Goal: Obtain resource: Download file/media

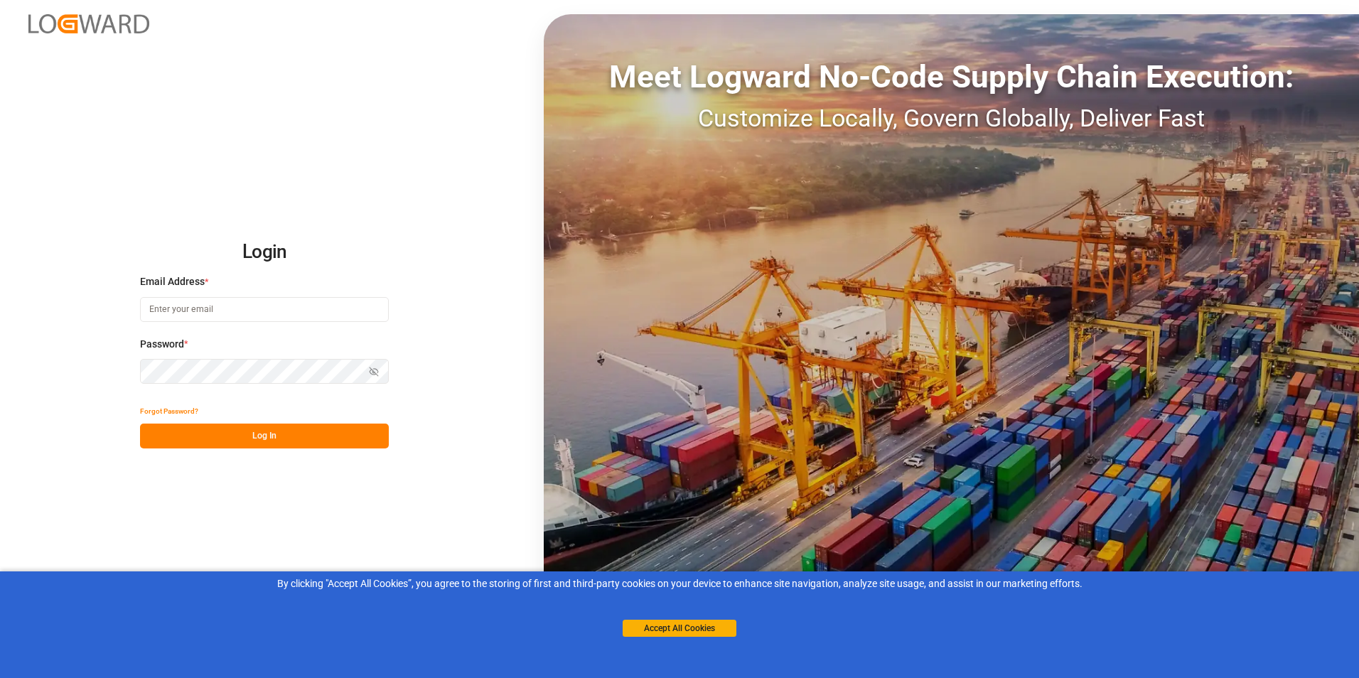
type input "[PERSON_NAME][EMAIL_ADDRESS][DOMAIN_NAME]"
click at [274, 437] on button "Log In" at bounding box center [264, 436] width 249 height 25
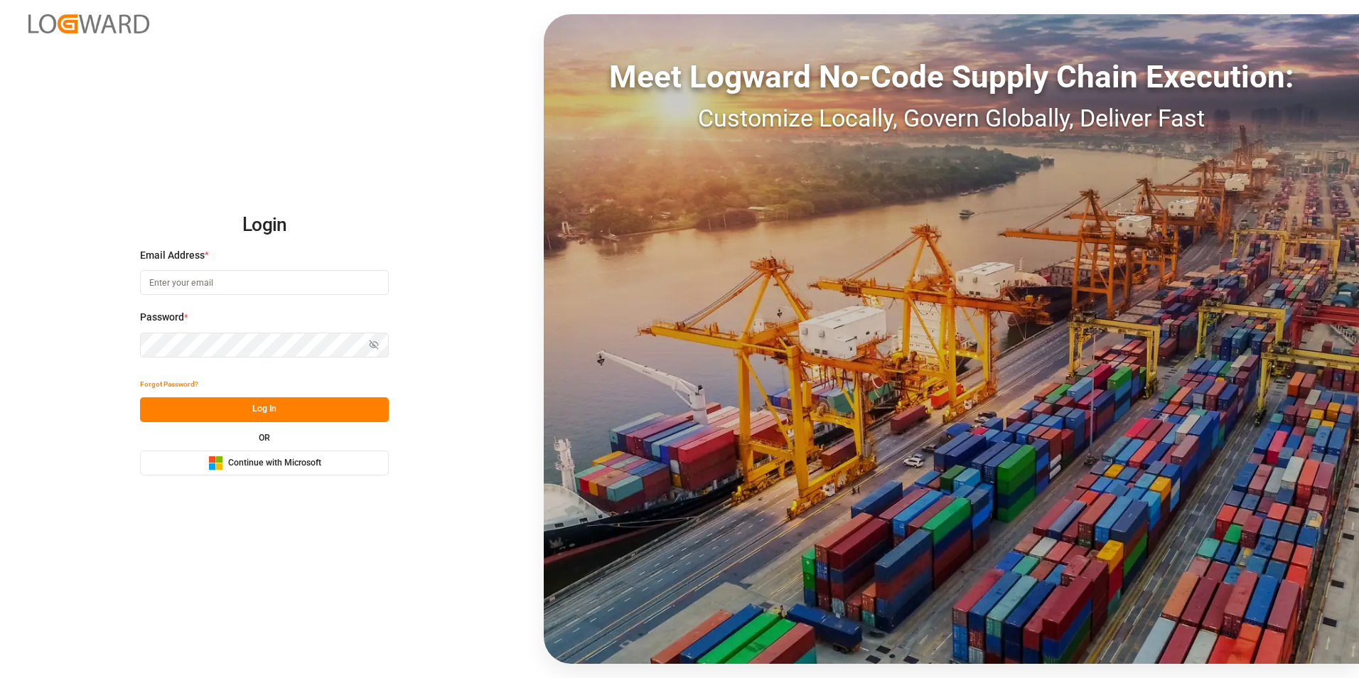
type input "[PERSON_NAME][EMAIL_ADDRESS][DOMAIN_NAME]"
click at [248, 411] on button "Log In" at bounding box center [264, 409] width 249 height 25
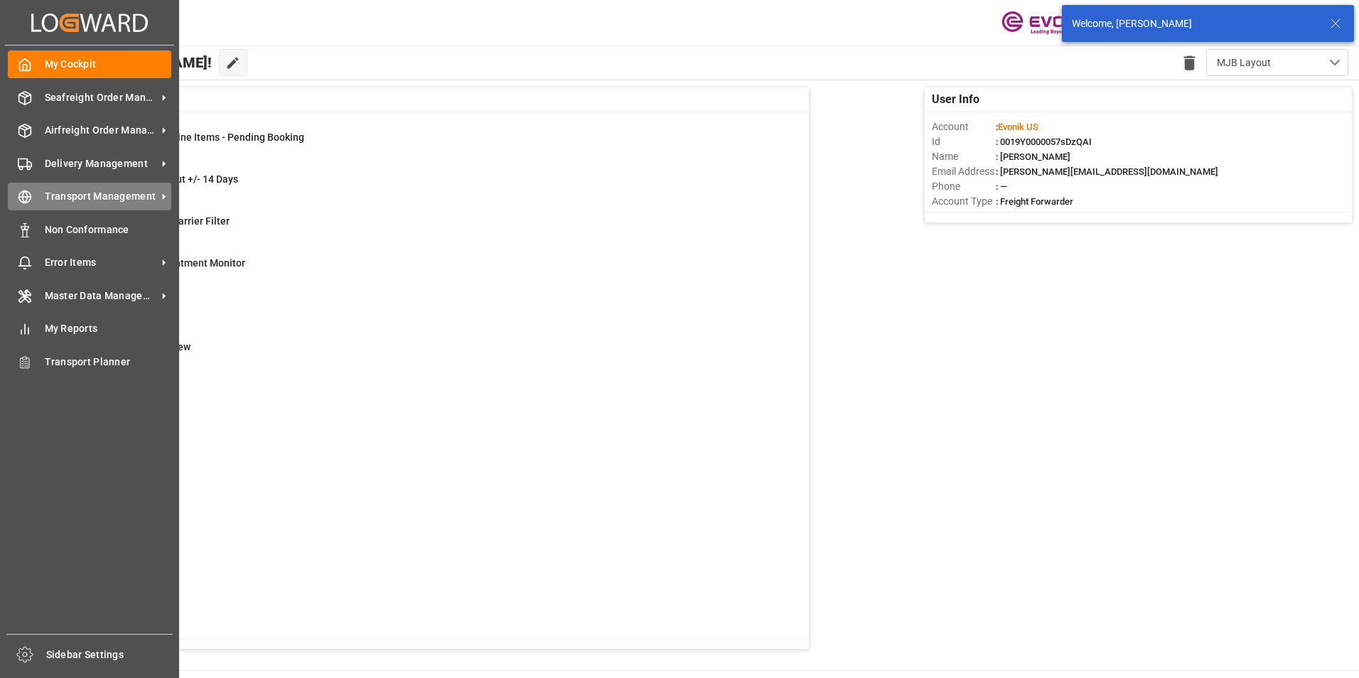
click at [103, 188] on div "Transport Management Transport Management" at bounding box center [90, 197] width 164 height 28
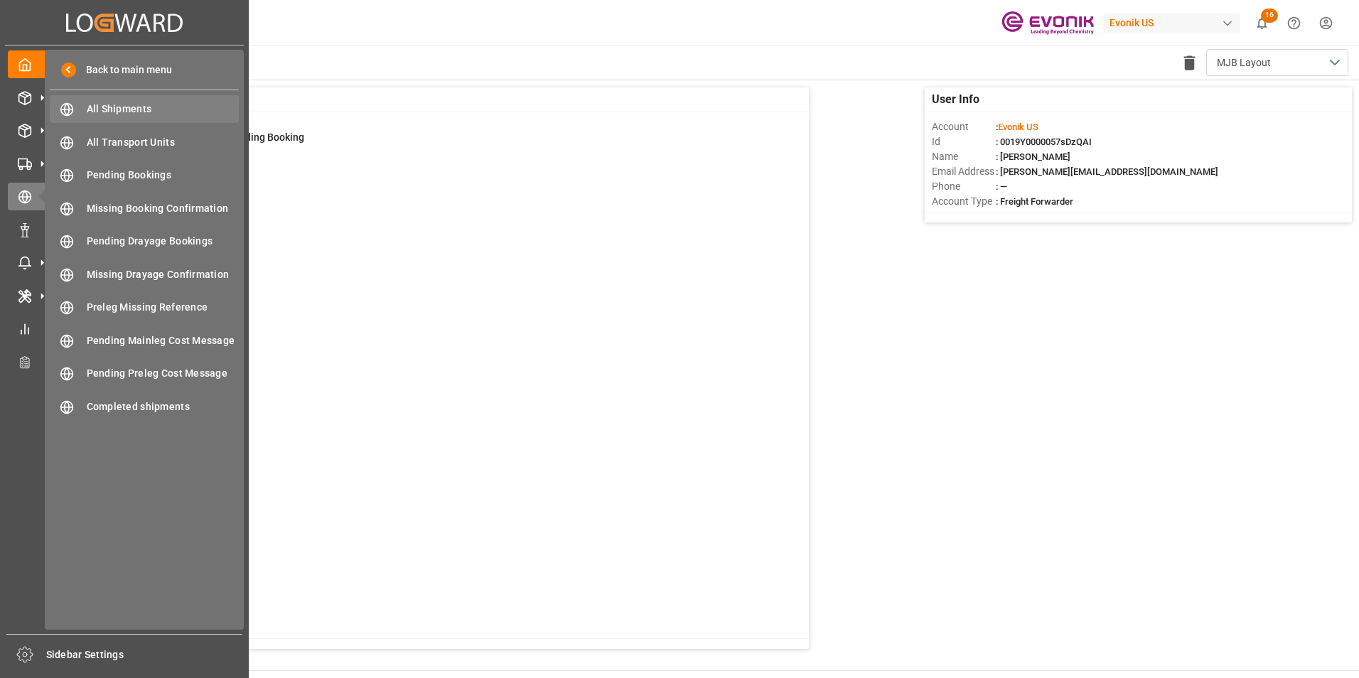
click at [124, 110] on span "All Shipments" at bounding box center [163, 109] width 153 height 15
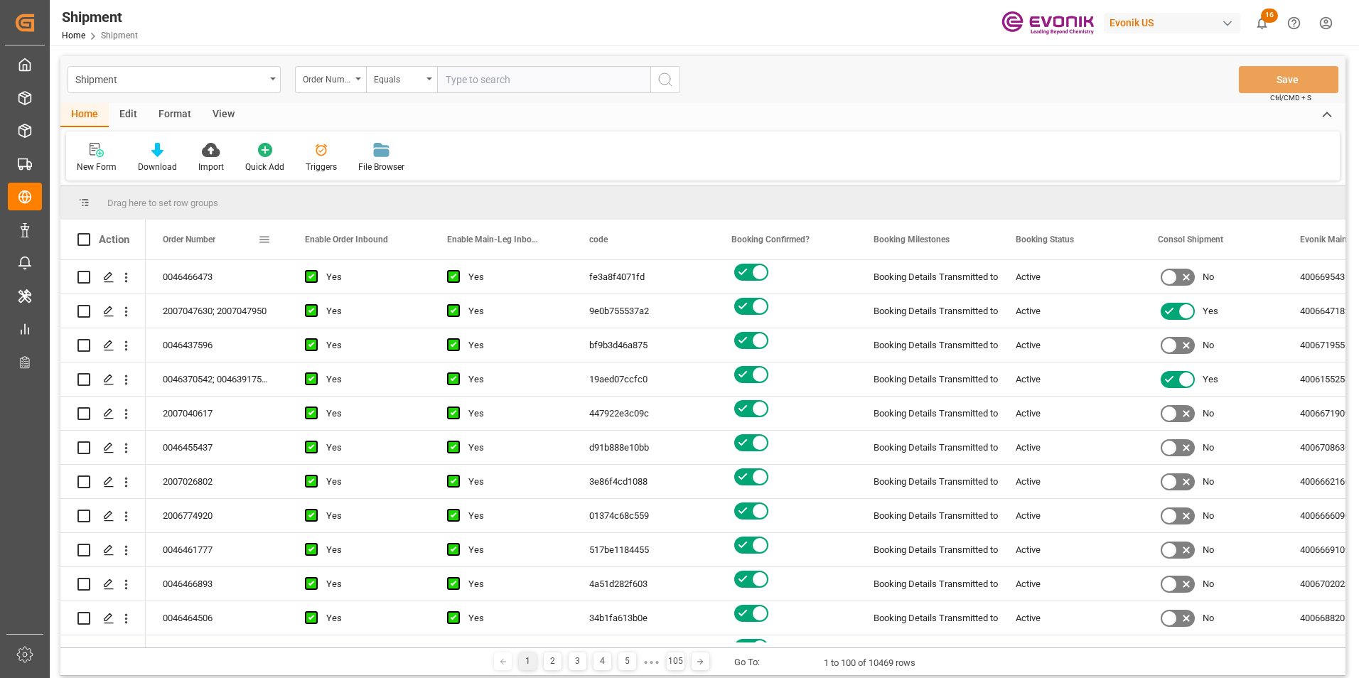
click at [263, 236] on span at bounding box center [264, 239] width 13 height 13
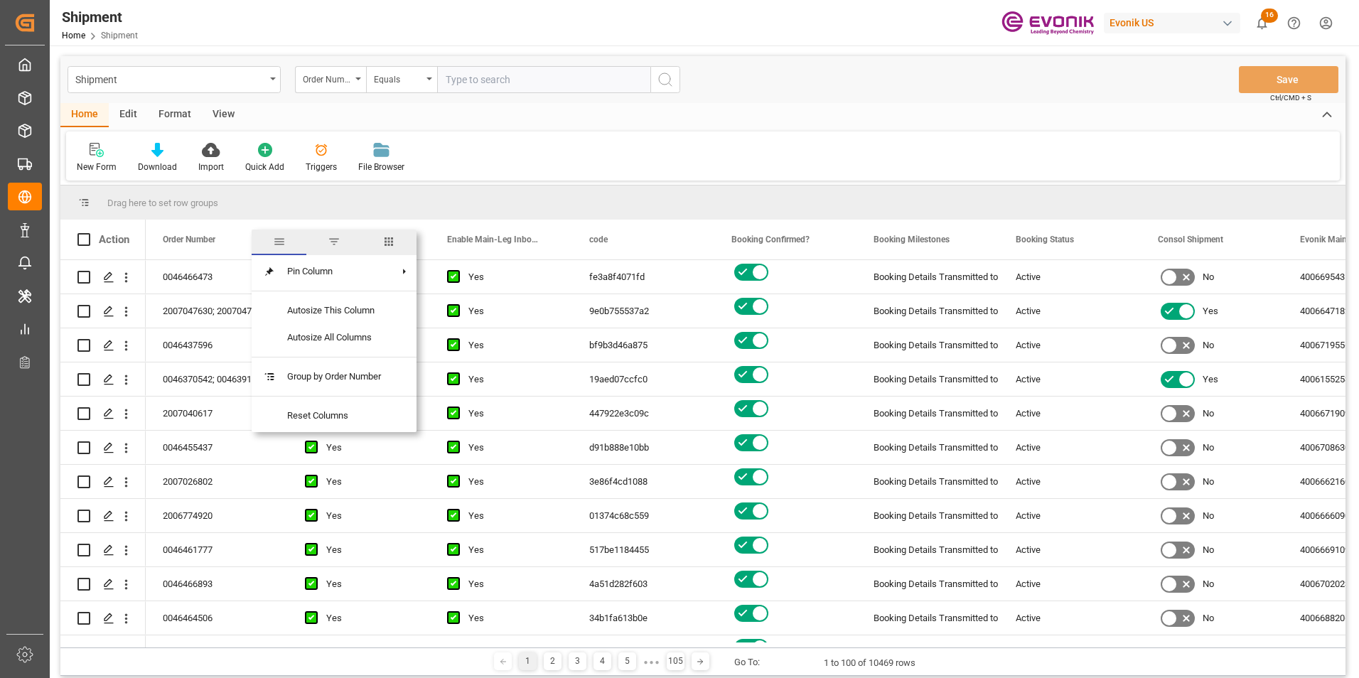
click at [392, 238] on span "columns" at bounding box center [389, 241] width 13 height 13
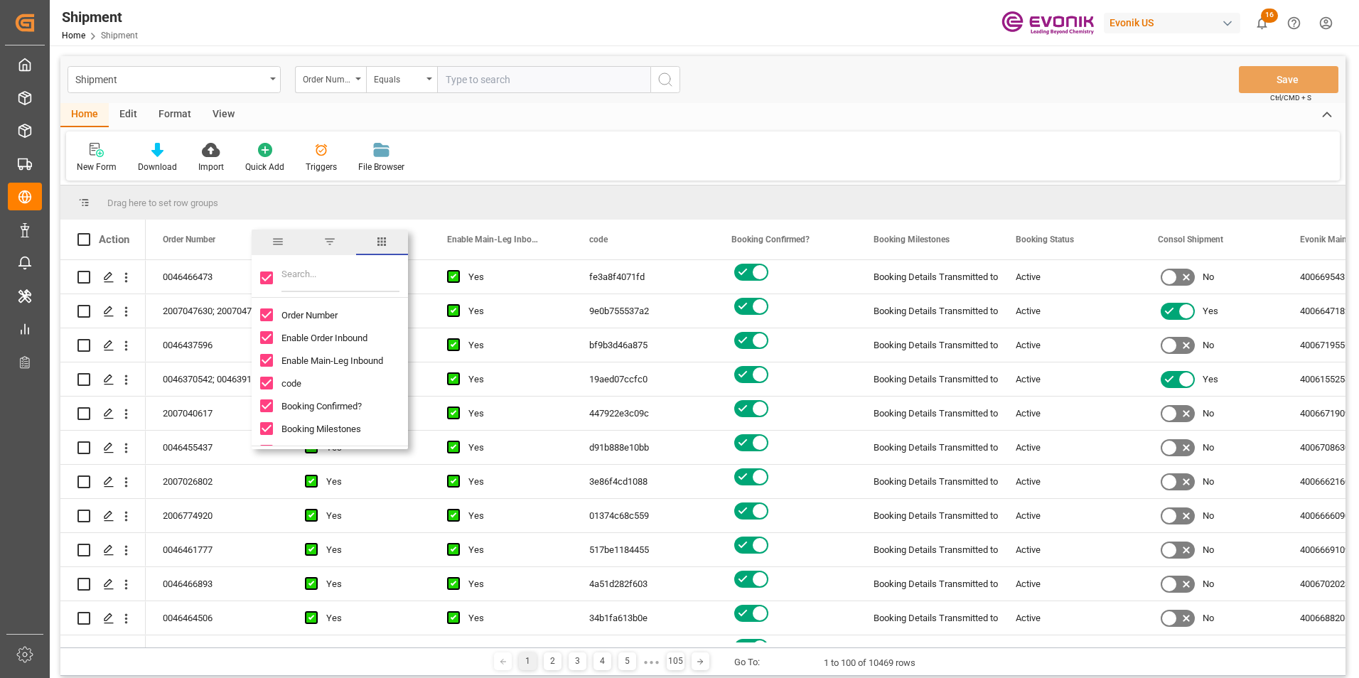
click at [267, 273] on input "Toggle Select All Columns" at bounding box center [266, 278] width 13 height 13
checkbox input "false"
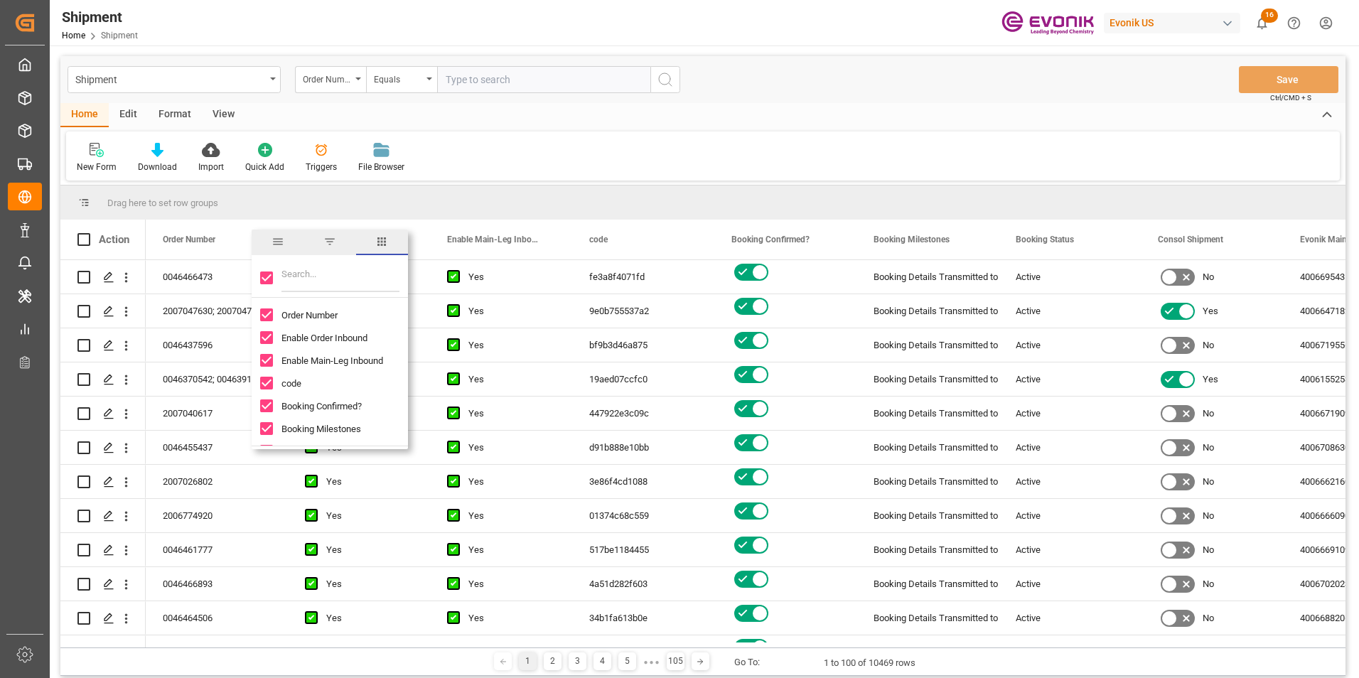
checkbox input "false"
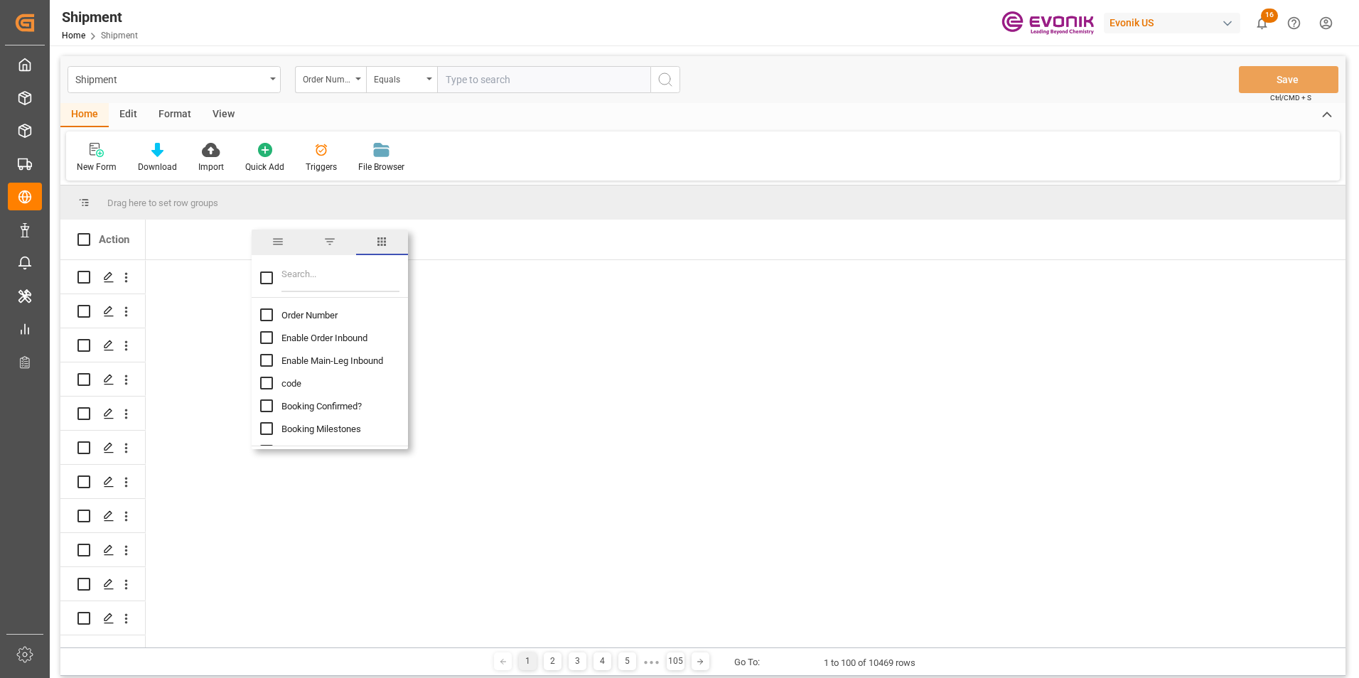
click at [269, 316] on input "Order Number column toggle visibility (hidden)" at bounding box center [266, 315] width 13 height 13
checkbox input "true"
checkbox input "false"
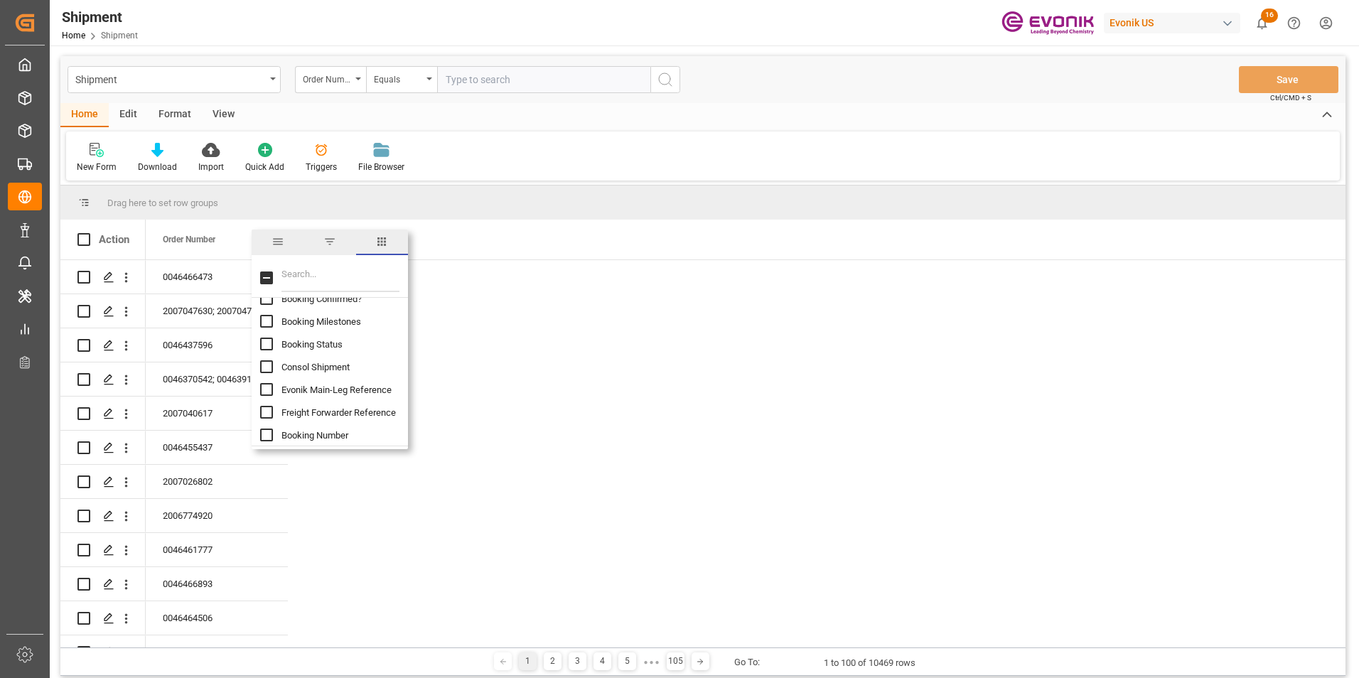
scroll to position [142, 0]
click at [266, 375] on input "Freight Forwarder Reference column toggle visibility (hidden)" at bounding box center [266, 377] width 13 height 13
checkbox input "true"
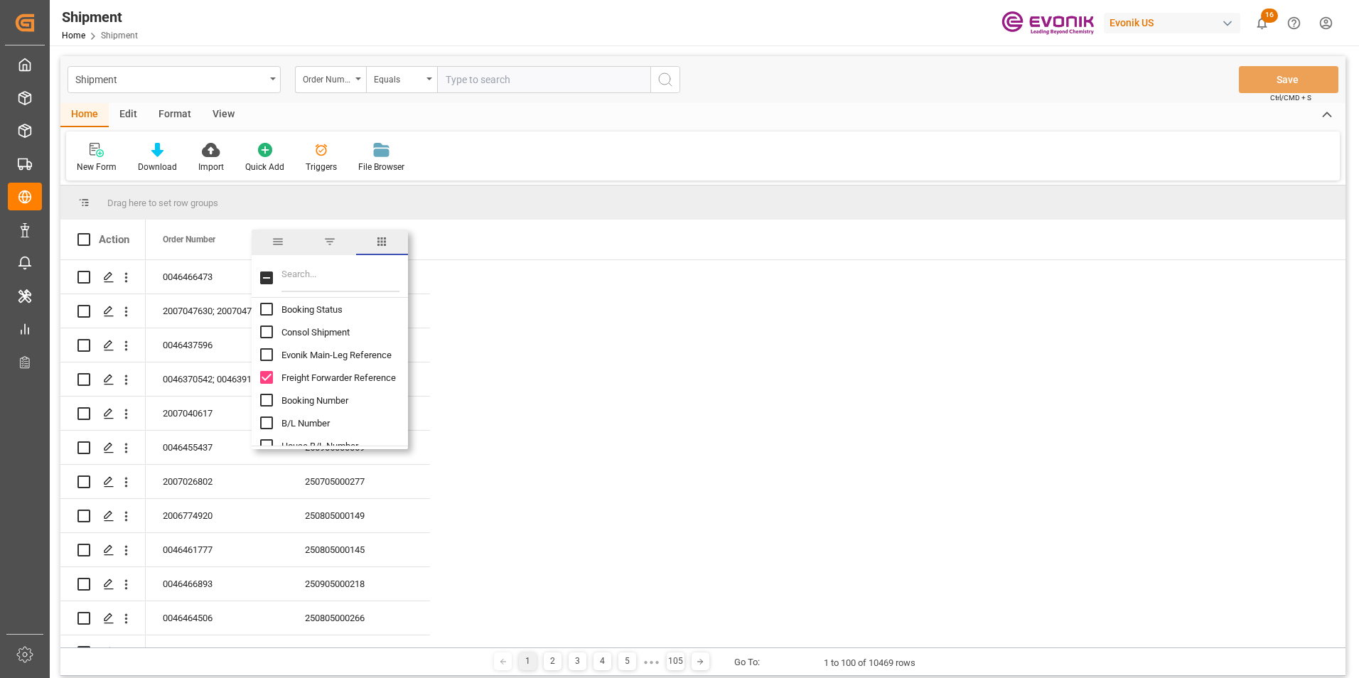
click at [265, 397] on input "Booking Number column toggle visibility (hidden)" at bounding box center [266, 400] width 13 height 13
checkbox input "true"
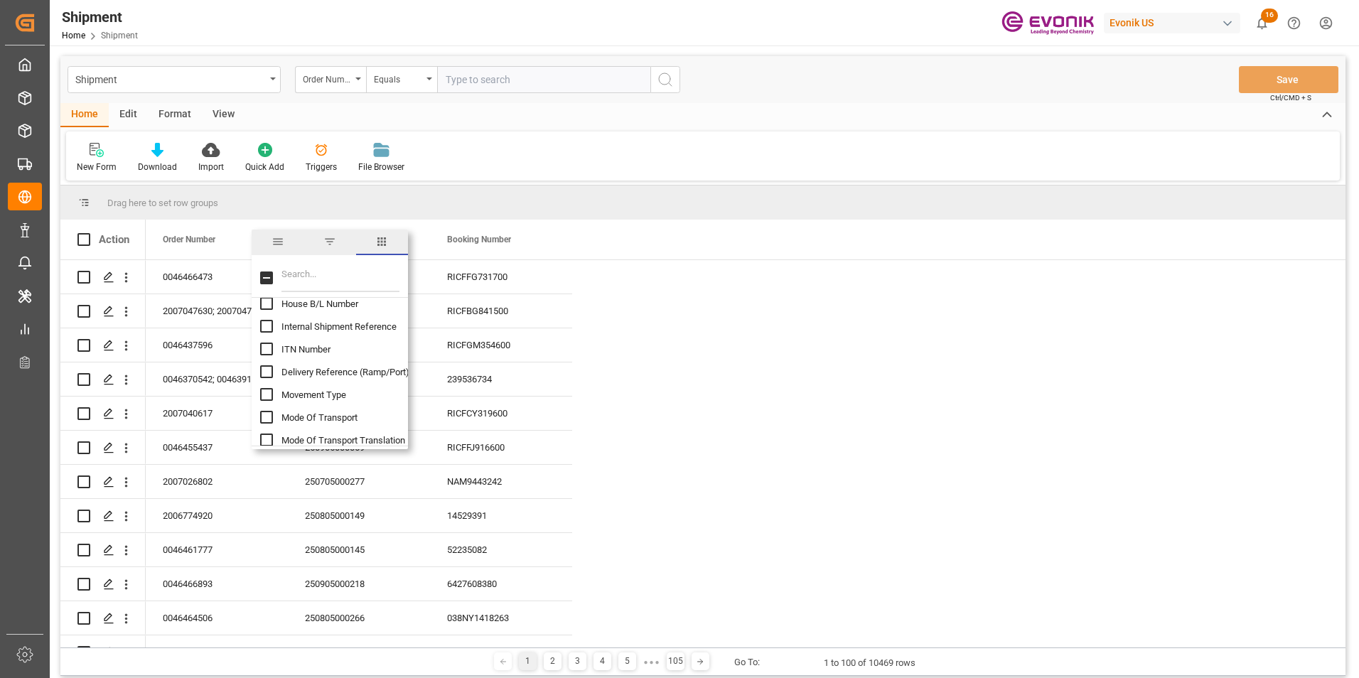
scroll to position [356, 0]
click at [263, 368] on input "Mode Of Transport Translation column toggle visibility (hidden)" at bounding box center [266, 369] width 13 height 13
checkbox input "true"
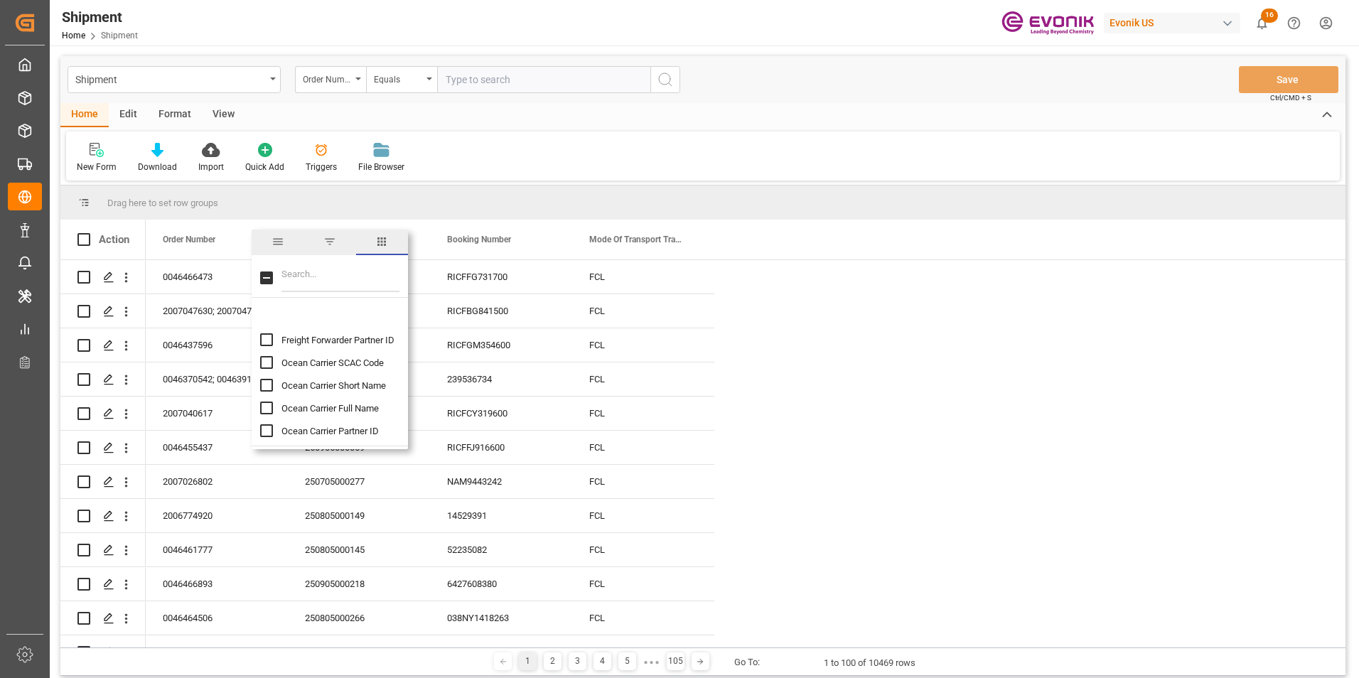
scroll to position [782, 0]
click at [267, 328] on input "Ocean Carrier SCAC Code column toggle visibility (hidden)" at bounding box center [266, 329] width 13 height 13
checkbox input "true"
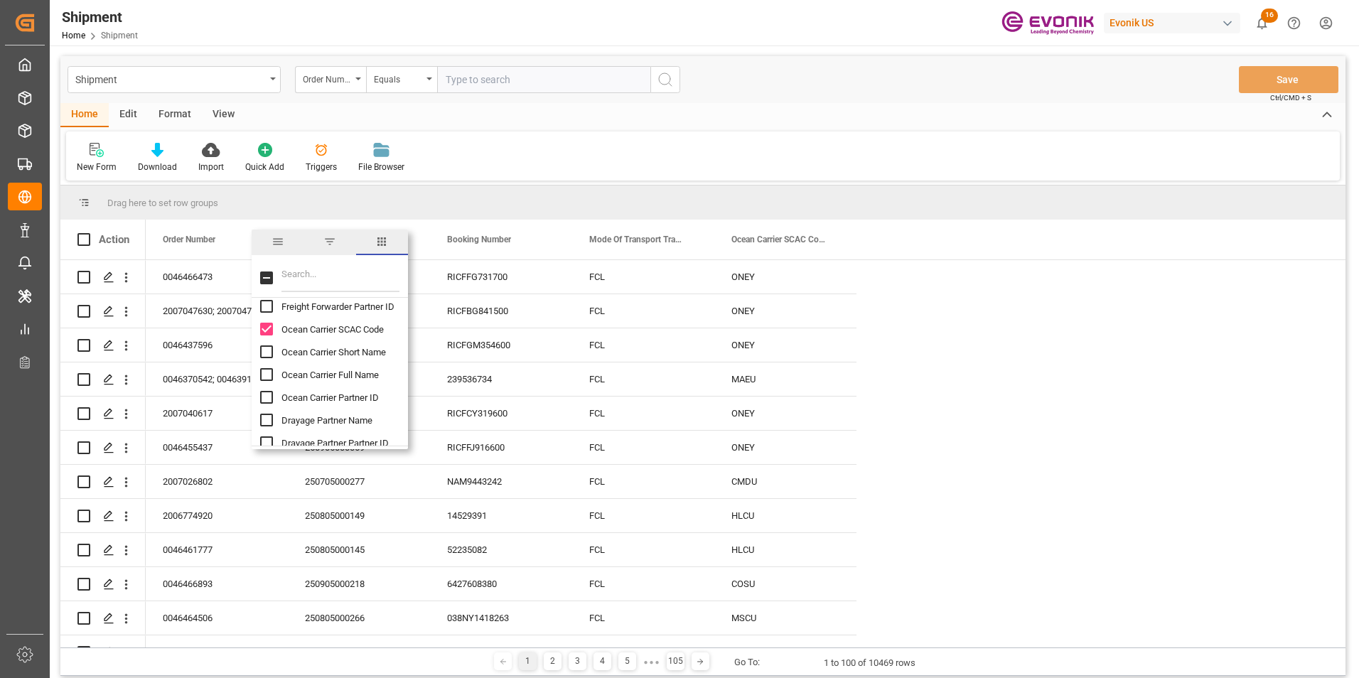
click at [269, 354] on input "Ocean Carrier Short Name column toggle visibility (hidden)" at bounding box center [266, 352] width 13 height 13
checkbox input "true"
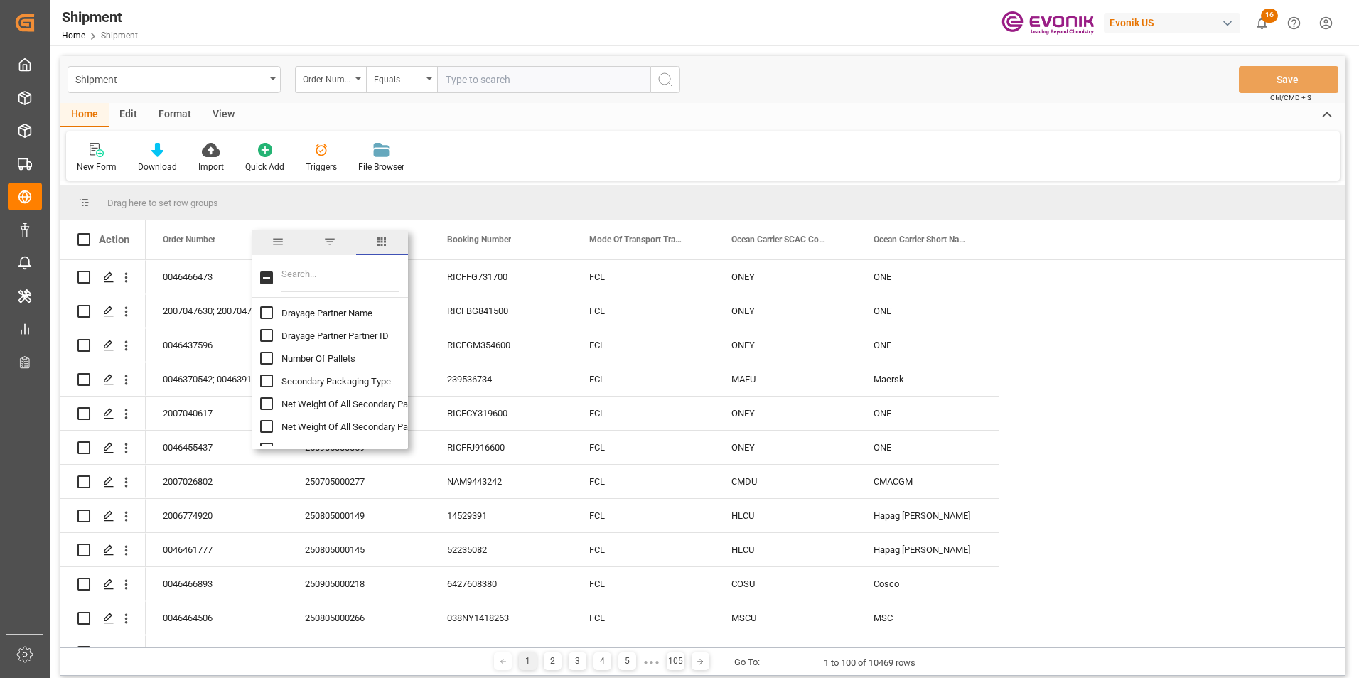
scroll to position [924, 0]
click at [265, 324] on input "Number Of Pallets column toggle visibility (hidden)" at bounding box center [266, 323] width 13 height 13
checkbox input "true"
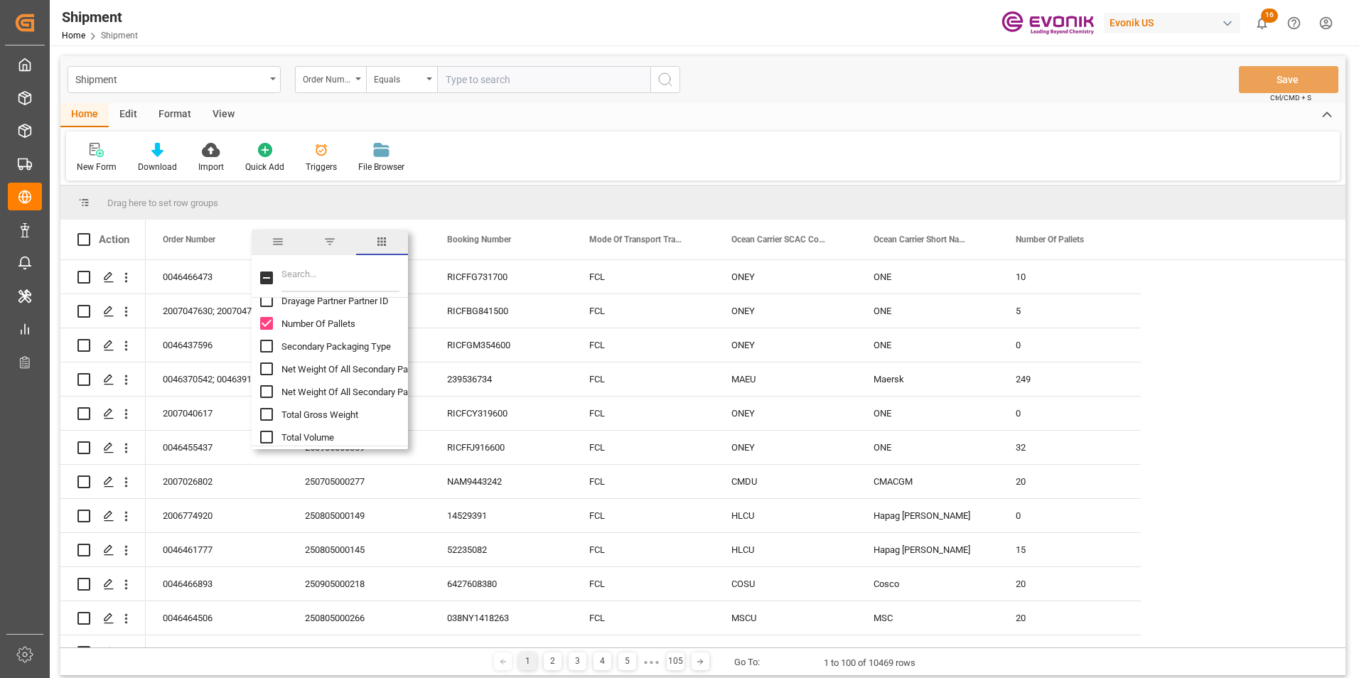
click at [266, 418] on input "Total Gross Weight column toggle visibility (hidden)" at bounding box center [266, 414] width 13 height 13
checkbox input "true"
click at [267, 439] on input "Total Volume column toggle visibility (hidden)" at bounding box center [266, 437] width 13 height 13
checkbox input "true"
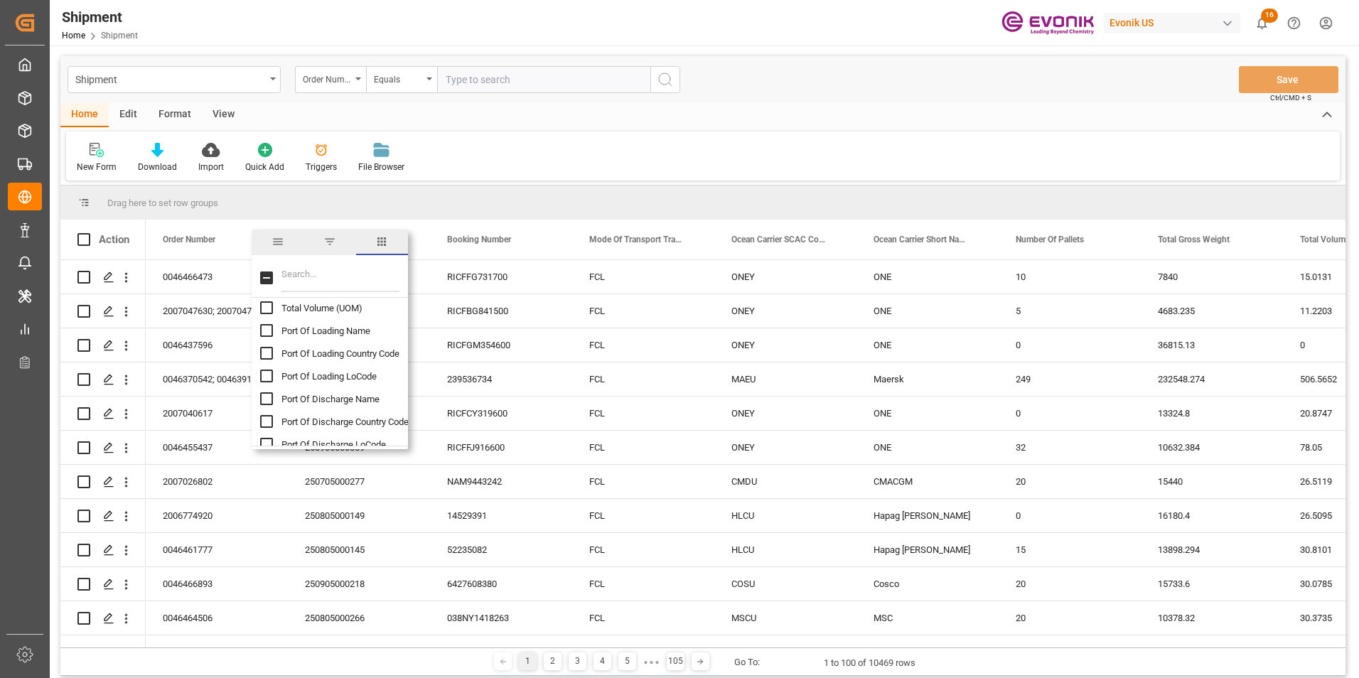
scroll to position [1067, 0]
click at [262, 360] on input "Port Of Loading Name column toggle visibility (hidden)" at bounding box center [266, 363] width 13 height 13
checkbox input "true"
click at [265, 361] on input "Port Of Discharge Name column toggle visibility (hidden)" at bounding box center [266, 360] width 13 height 13
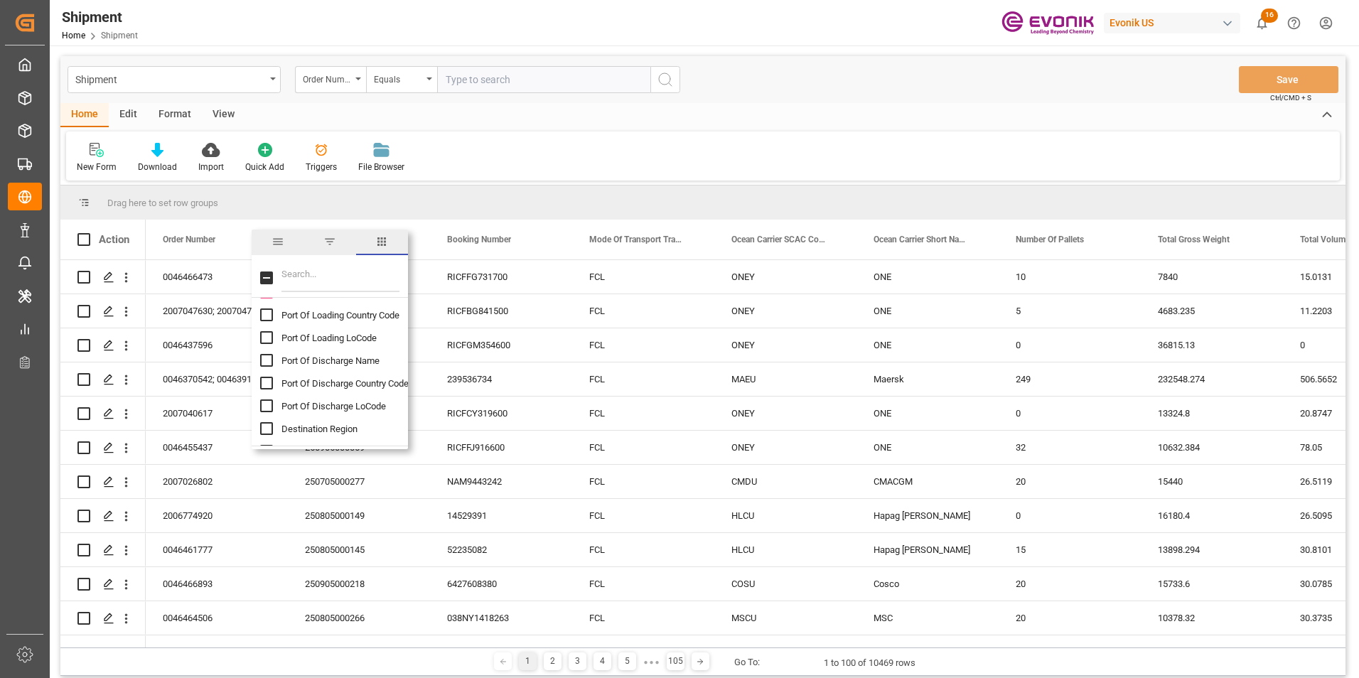
checkbox input "true"
click at [263, 365] on input "Place Of Receipt column toggle visibility (hidden)" at bounding box center [266, 369] width 13 height 13
checkbox input "true"
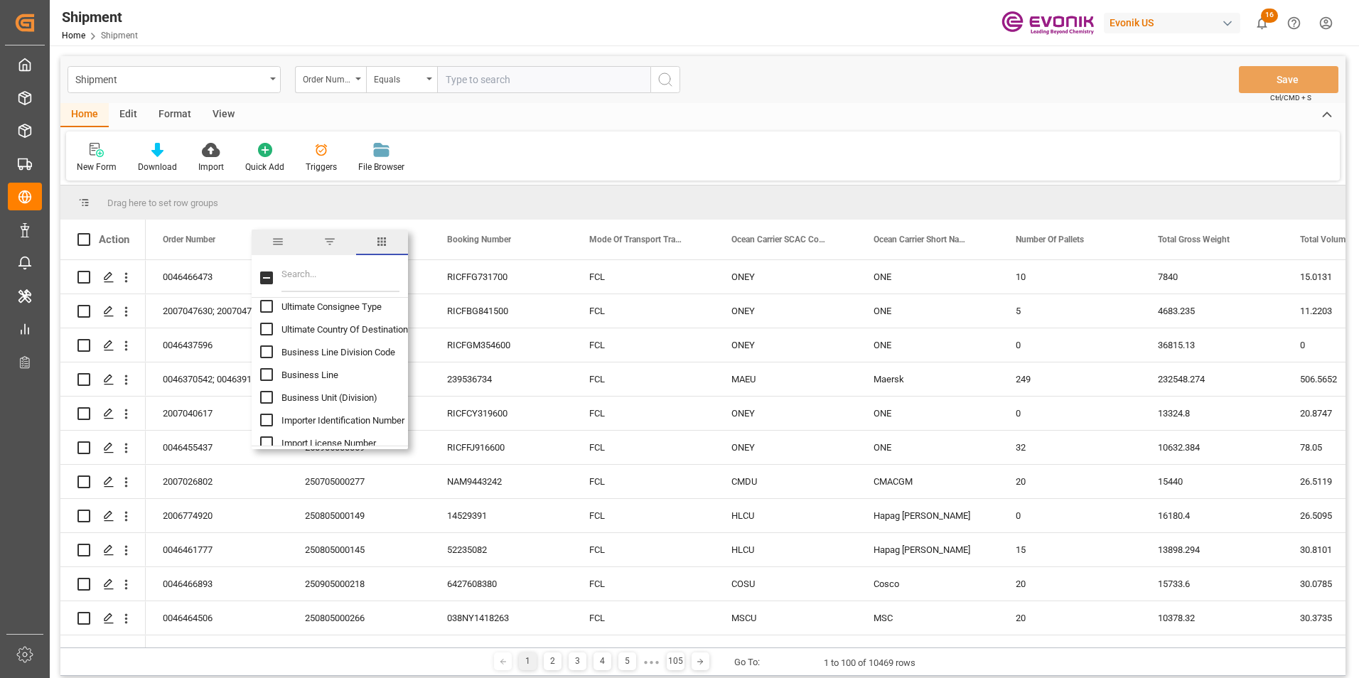
click at [263, 375] on input "Business Line column toggle visibility (hidden)" at bounding box center [266, 374] width 13 height 13
checkbox input "true"
drag, startPoint x: 266, startPoint y: 327, endPoint x: 267, endPoint y: 337, distance: 10.0
click at [266, 326] on input "Ultimate Country Of Destination column toggle visibility (hidden)" at bounding box center [266, 329] width 13 height 13
checkbox input "true"
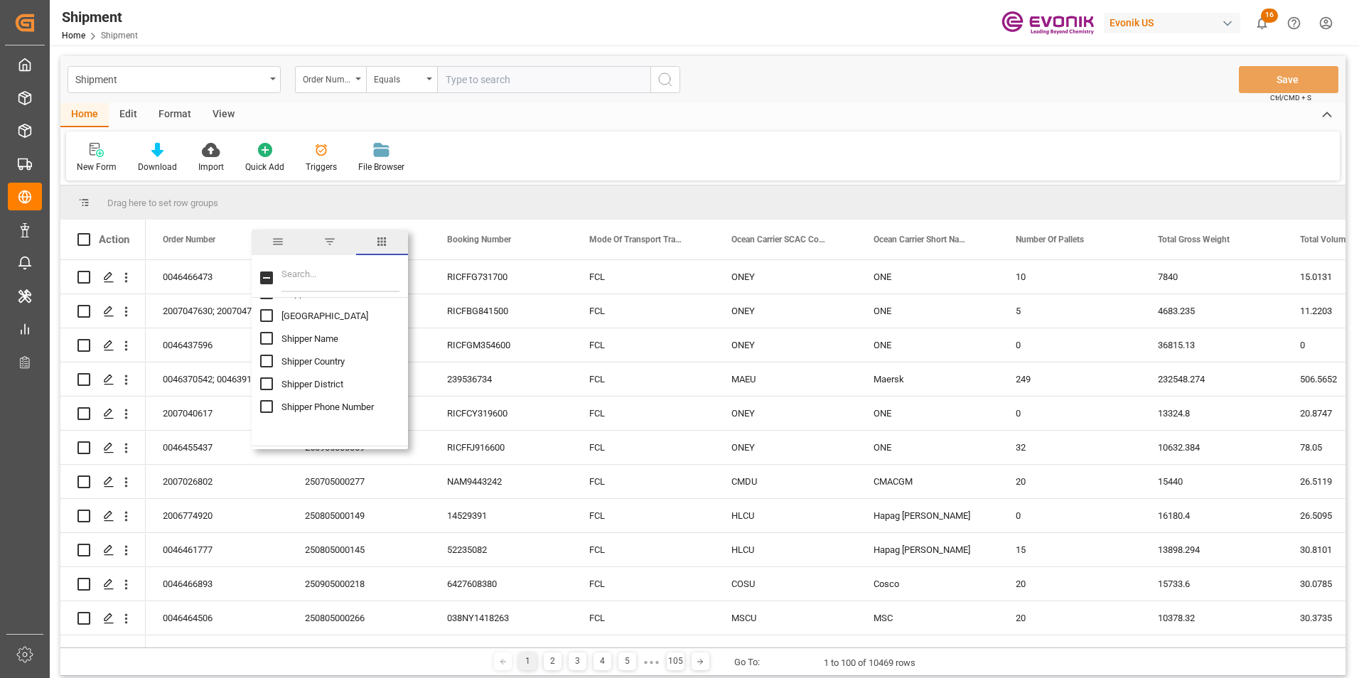
scroll to position [2773, 0]
click at [264, 409] on input "Ship From Partner ID column toggle visibility (hidden)" at bounding box center [266, 408] width 13 height 13
checkbox input "true"
click at [267, 432] on input "Ship From Name column toggle visibility (hidden)" at bounding box center [266, 431] width 13 height 13
checkbox input "true"
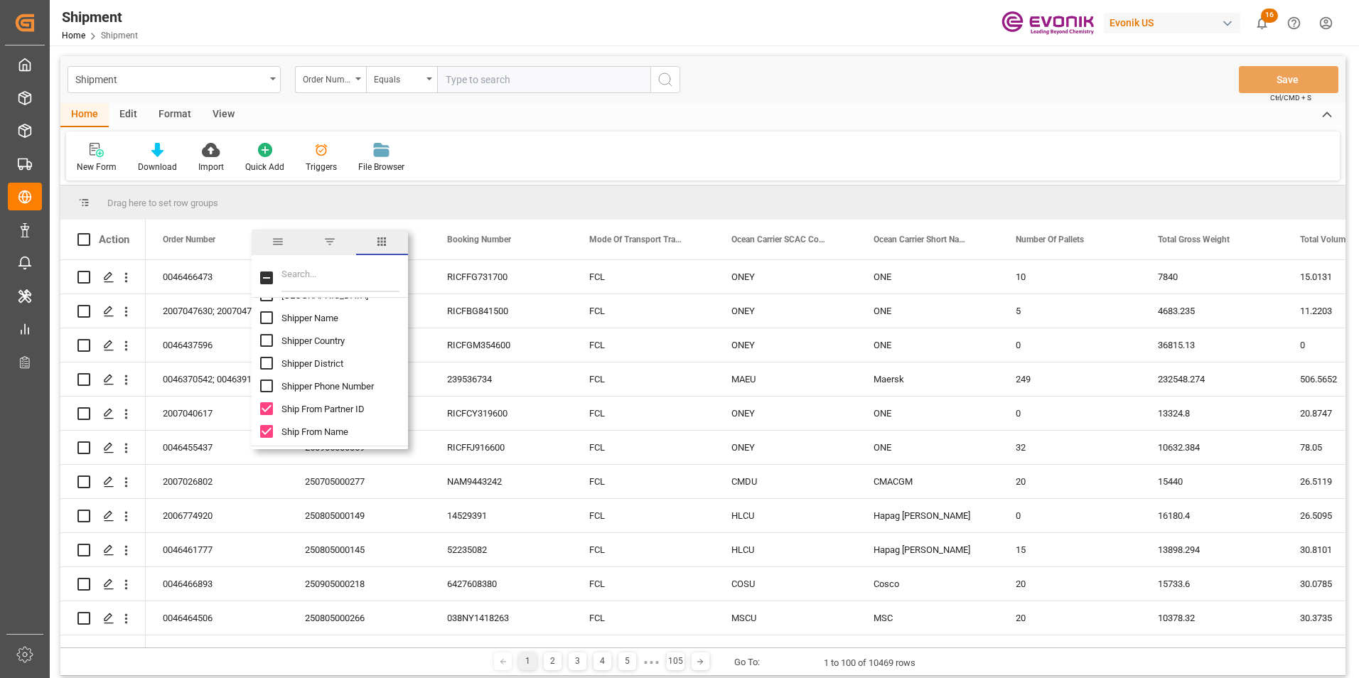
scroll to position [2844, 0]
click at [266, 429] on input "Ship From City column toggle visibility (hidden)" at bounding box center [266, 428] width 13 height 13
checkbox input "true"
click at [266, 358] on input "ATD (carrier) column toggle visibility (hidden)" at bounding box center [266, 360] width 13 height 13
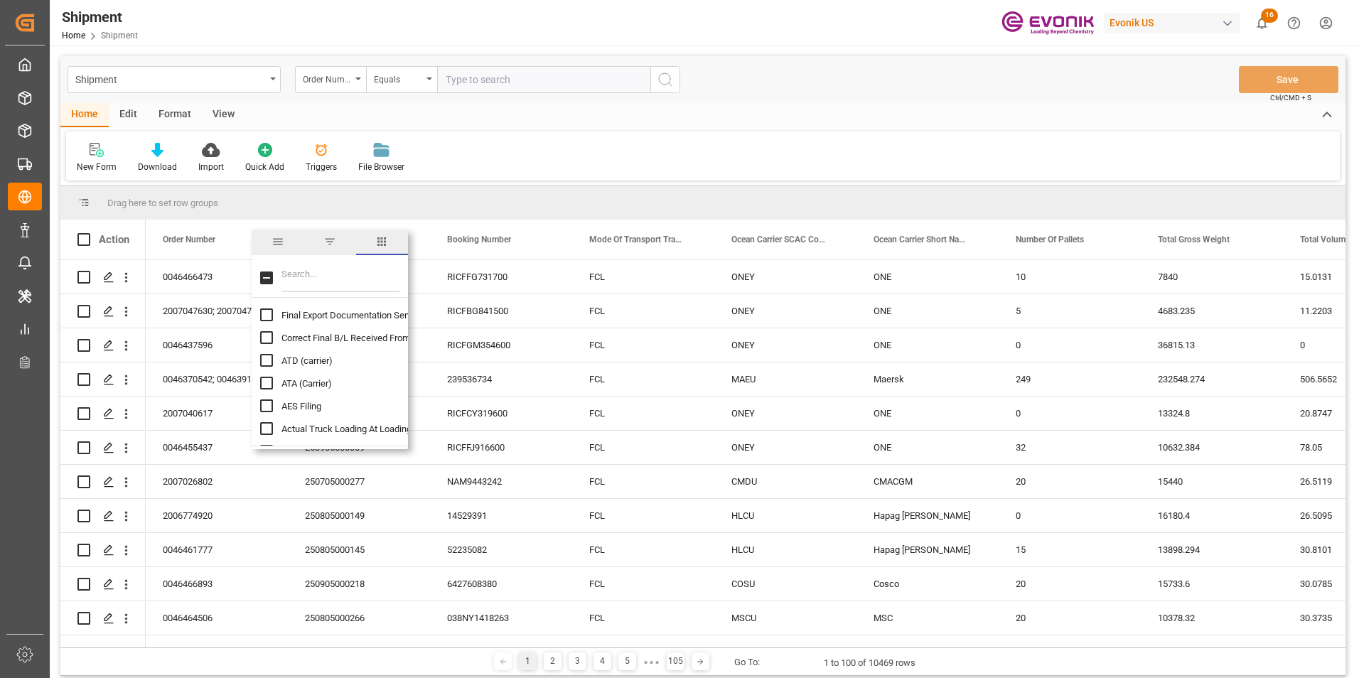
checkbox input "true"
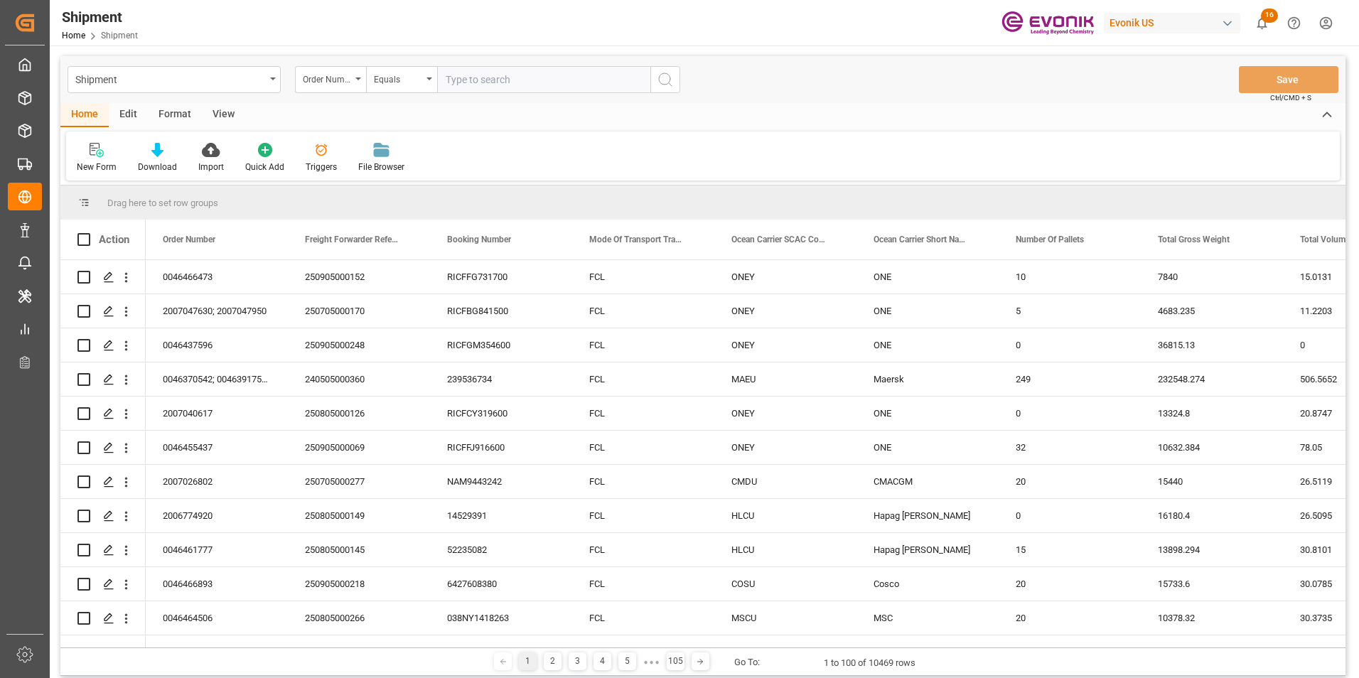
click at [554, 147] on div "New Form Download Import Quick Add Triggers File Browser" at bounding box center [703, 156] width 1274 height 49
click at [154, 149] on icon at bounding box center [157, 150] width 12 height 14
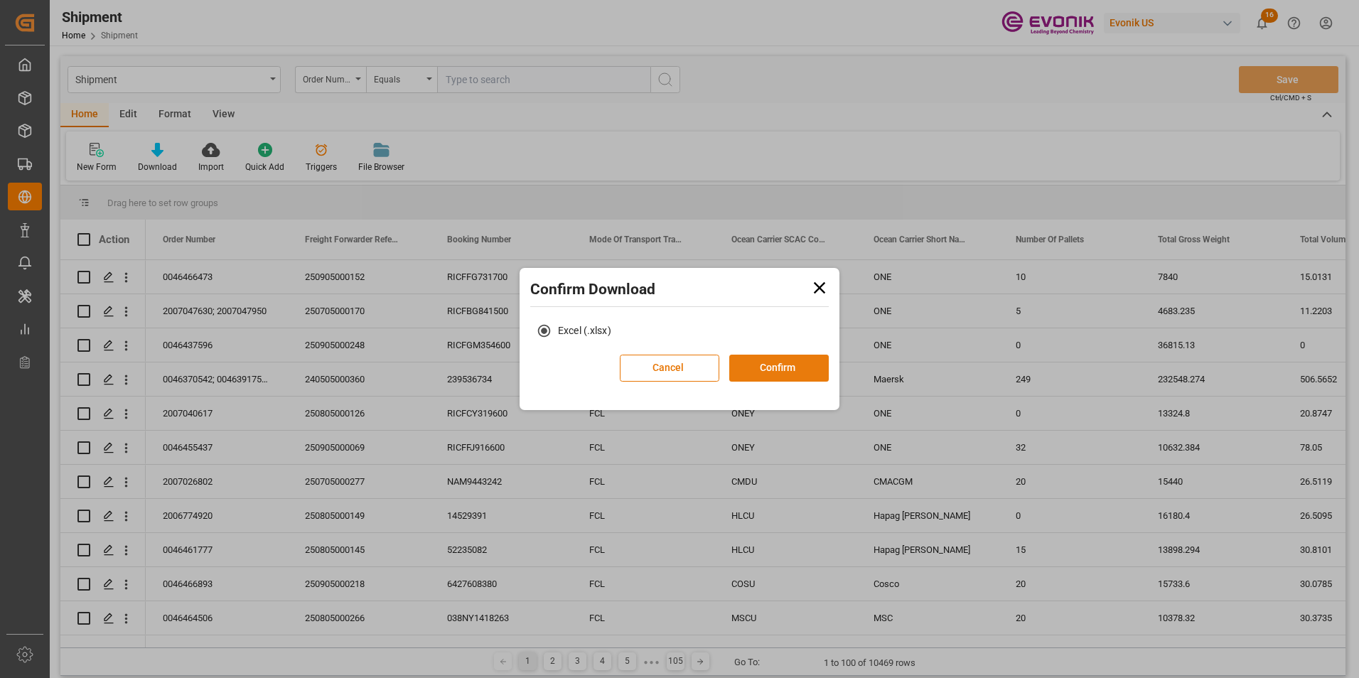
click at [784, 368] on button "Confirm" at bounding box center [780, 368] width 100 height 27
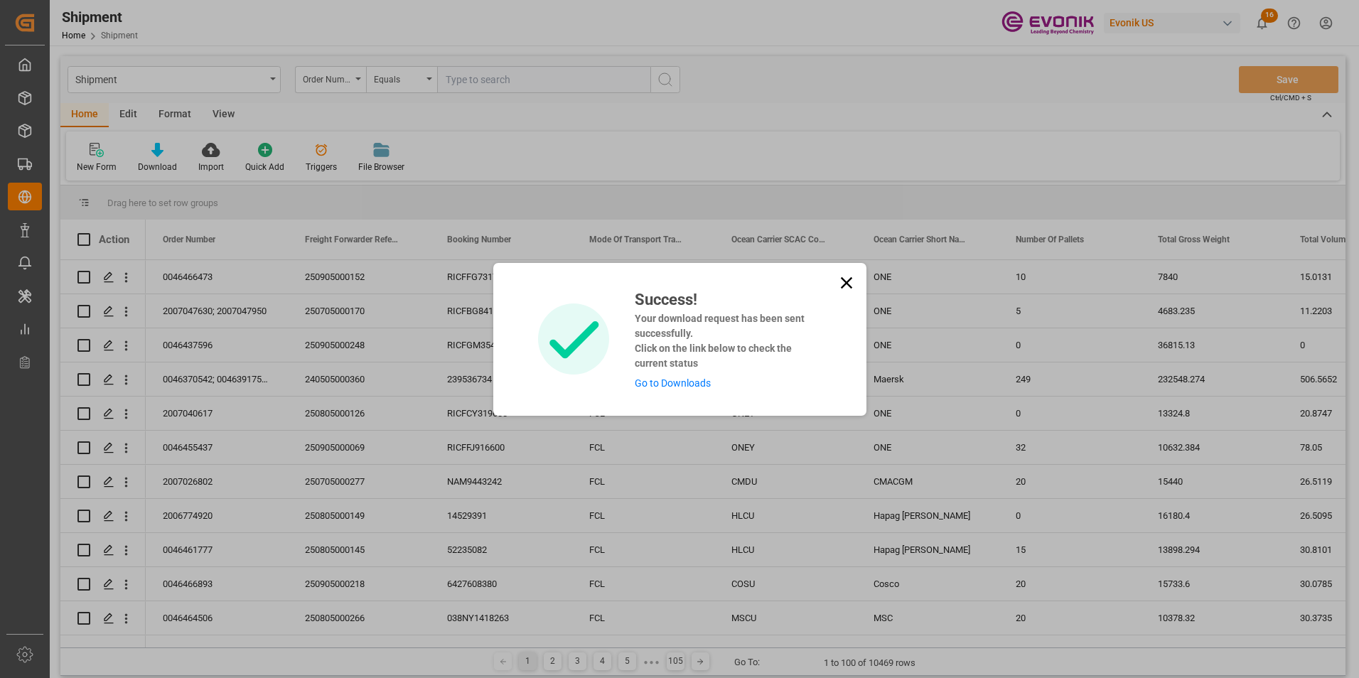
click at [657, 379] on link "Go to Downloads" at bounding box center [673, 383] width 76 height 11
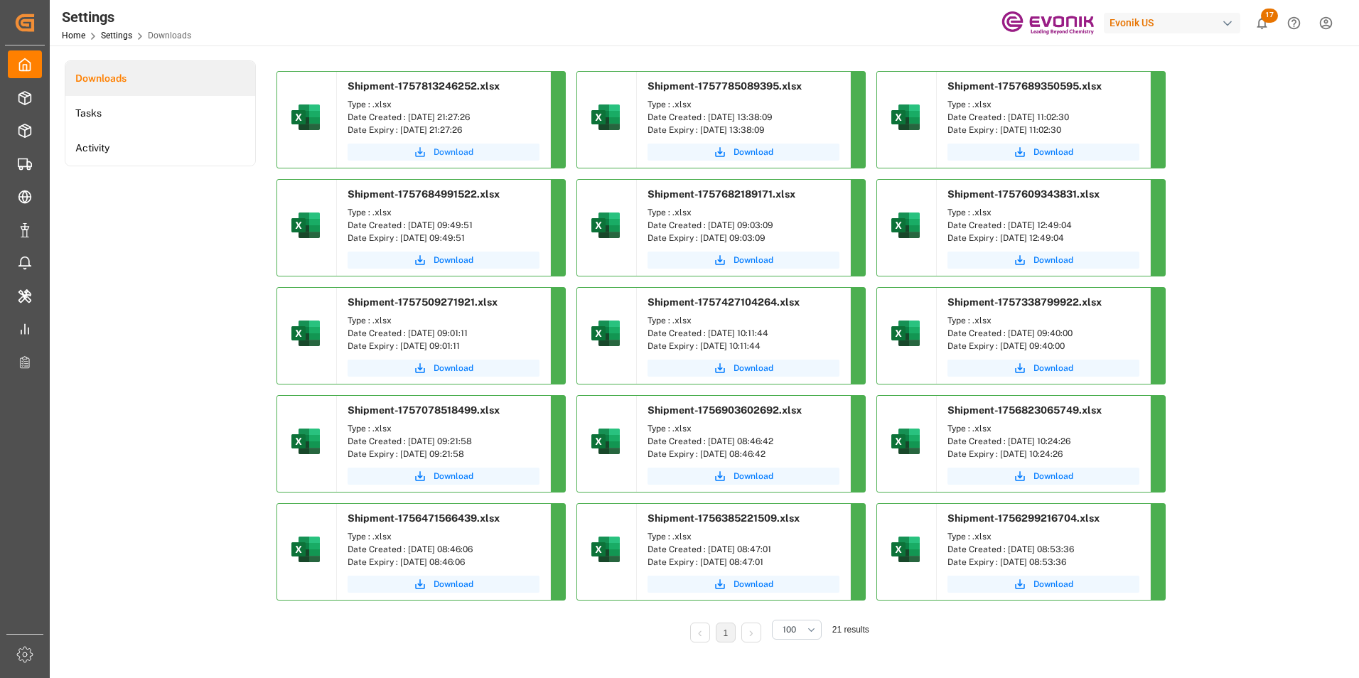
click at [449, 155] on span "Download" at bounding box center [454, 152] width 40 height 13
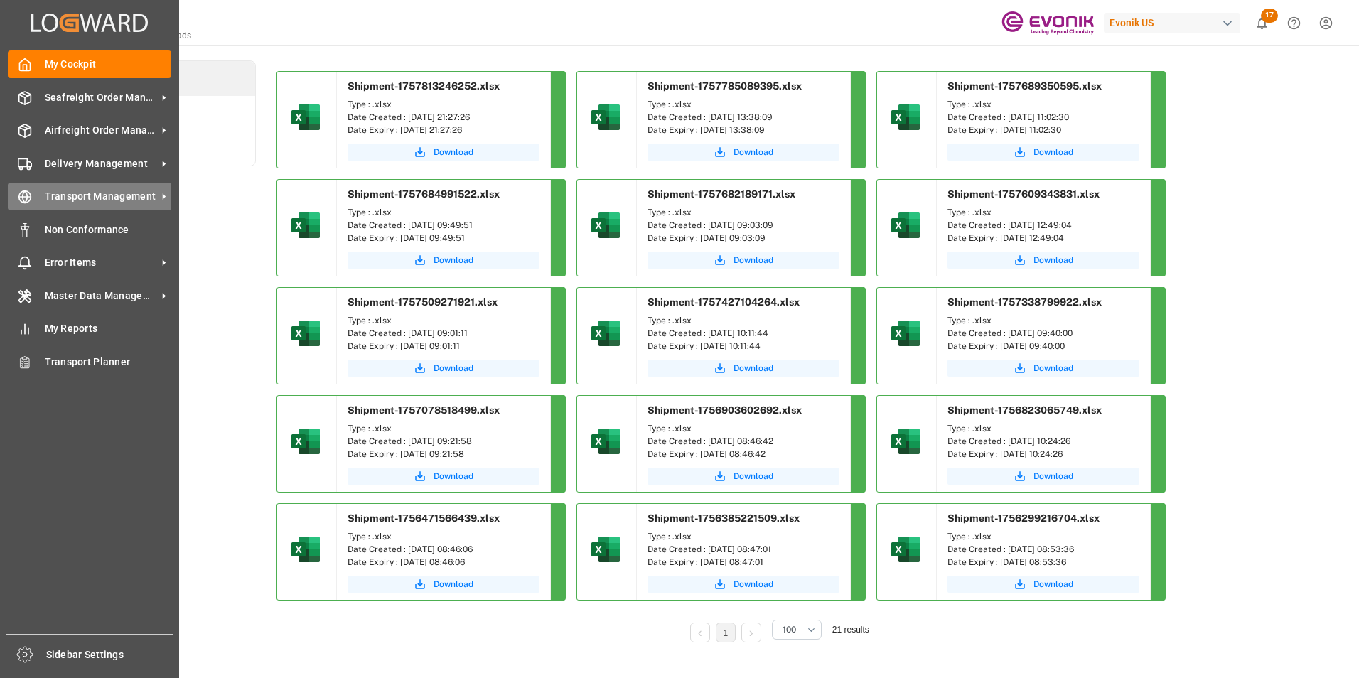
click at [77, 200] on span "Transport Management" at bounding box center [101, 196] width 112 height 15
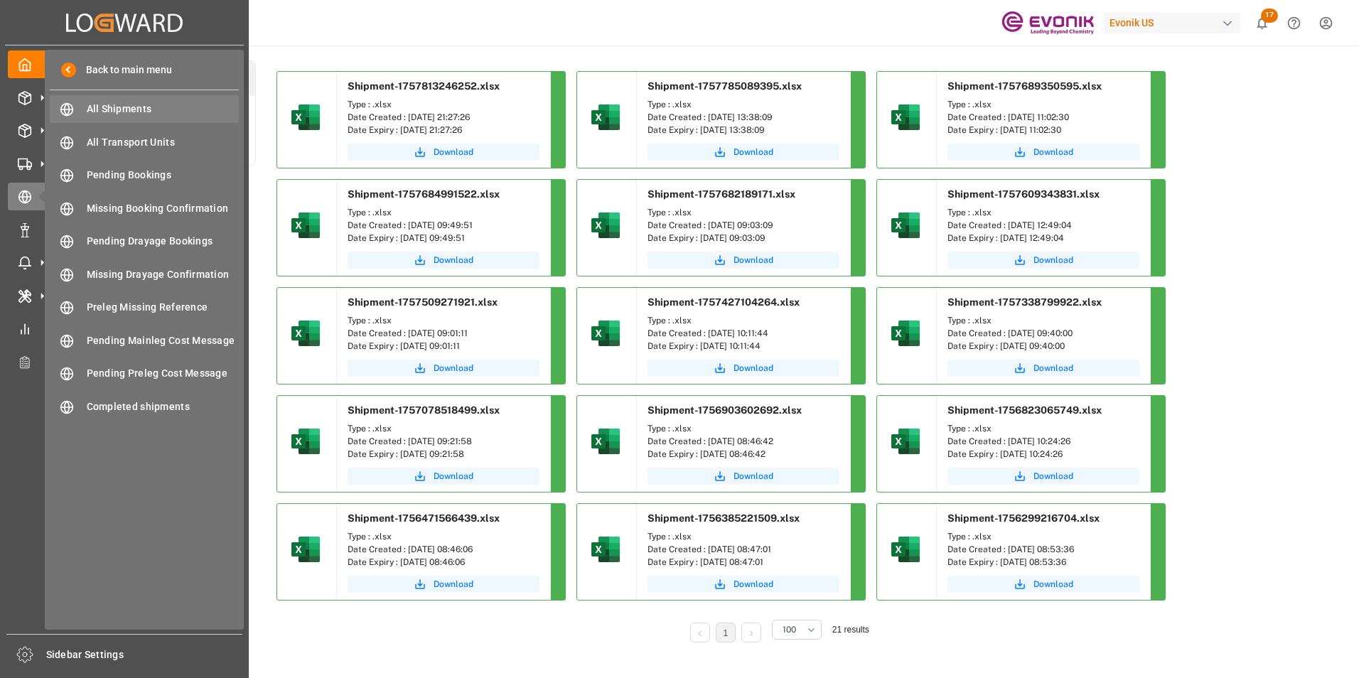
click at [118, 103] on span "All Shipments" at bounding box center [163, 109] width 153 height 15
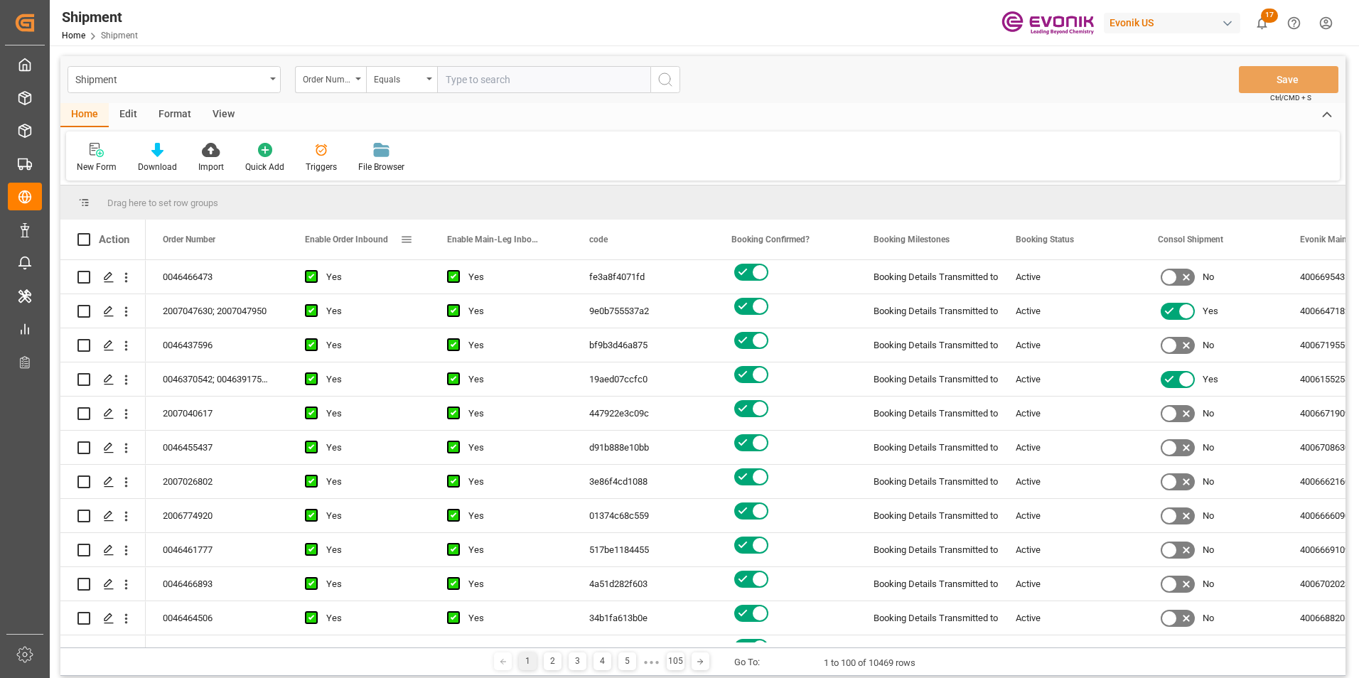
click at [406, 235] on span at bounding box center [406, 239] width 13 height 13
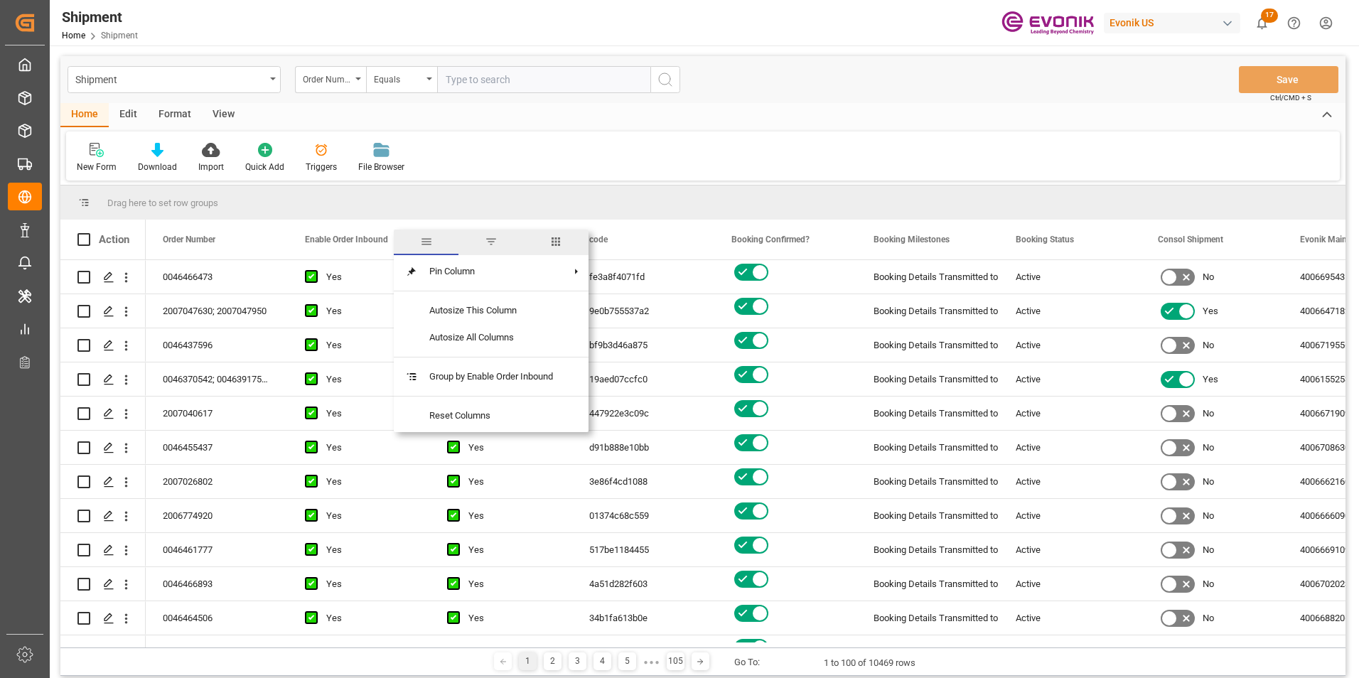
click at [555, 240] on span "columns" at bounding box center [556, 241] width 13 height 13
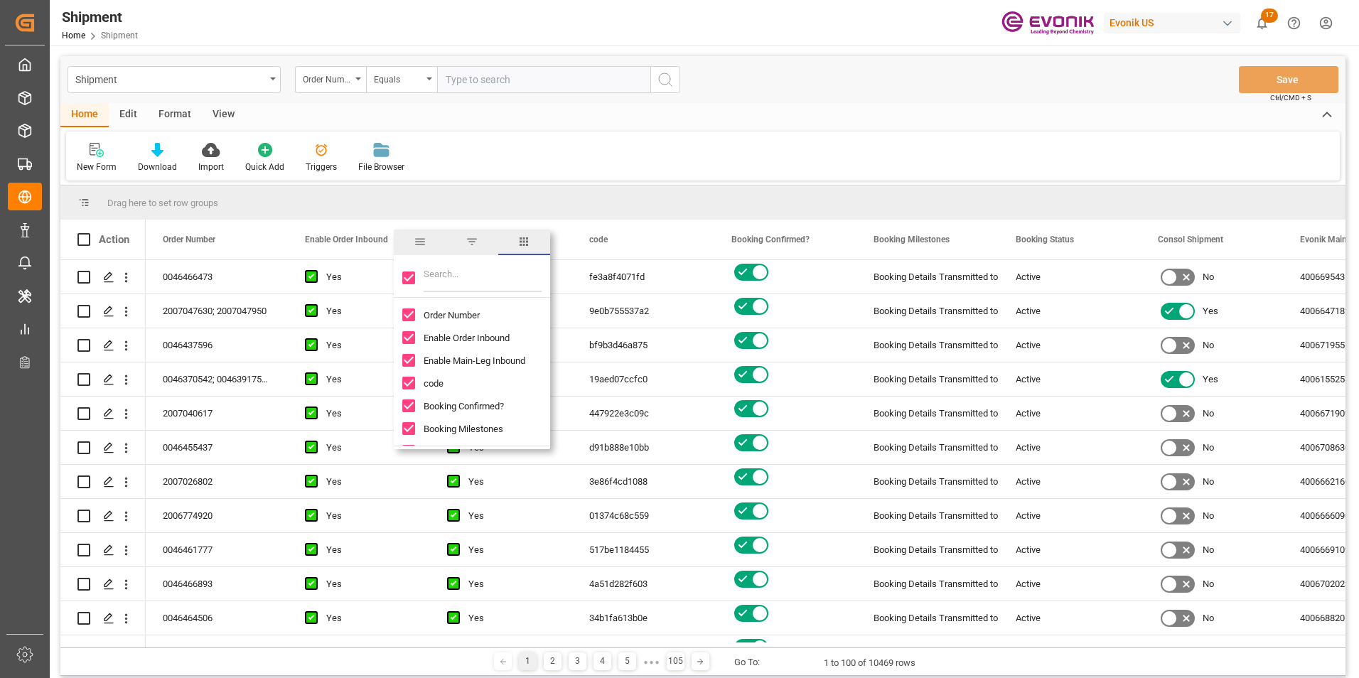
click at [409, 275] on input "Toggle Select All Columns" at bounding box center [408, 278] width 13 height 13
checkbox input "false"
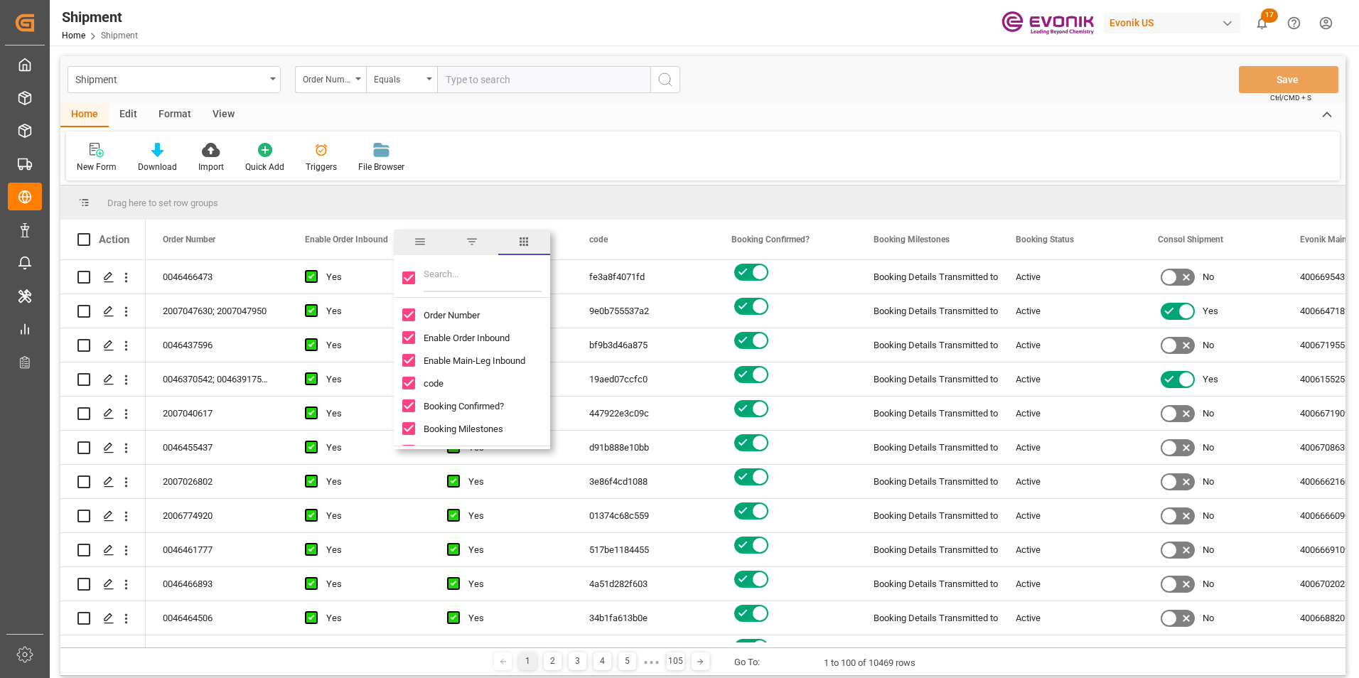
checkbox input "false"
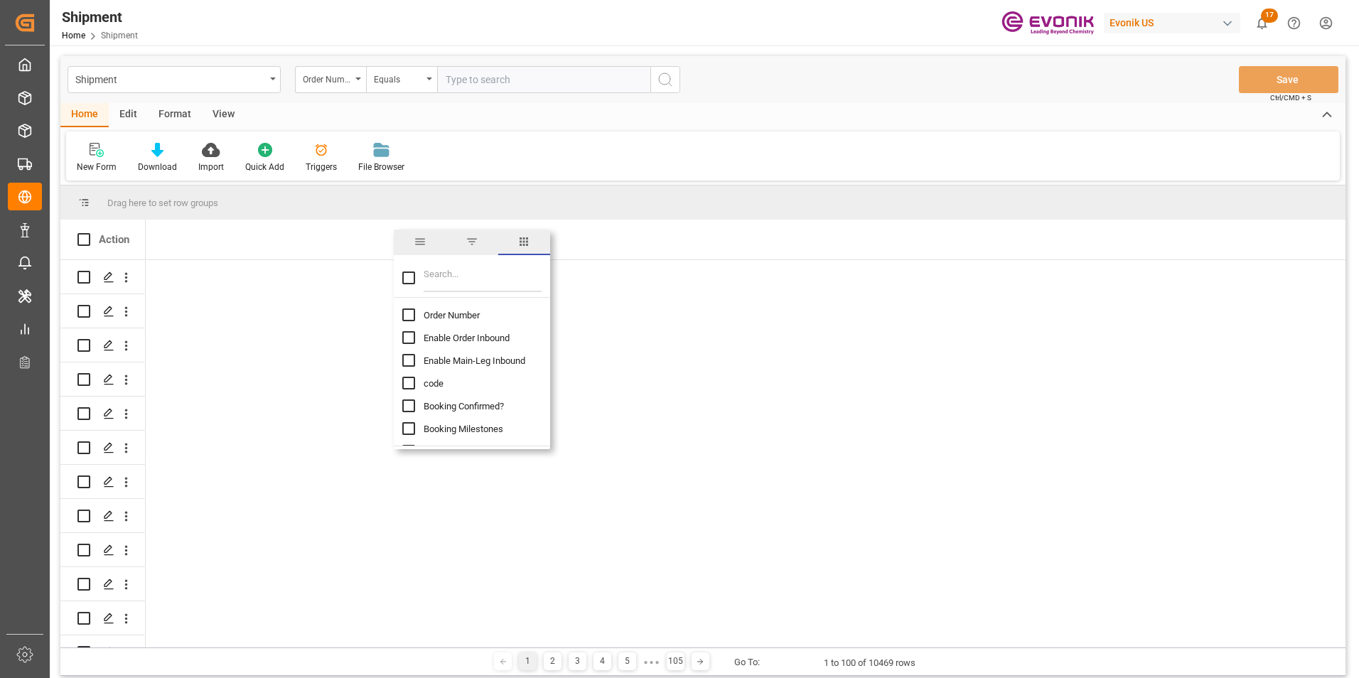
click at [410, 316] on input "Order Number column toggle visibility (hidden)" at bounding box center [408, 315] width 13 height 13
checkbox input "true"
checkbox input "false"
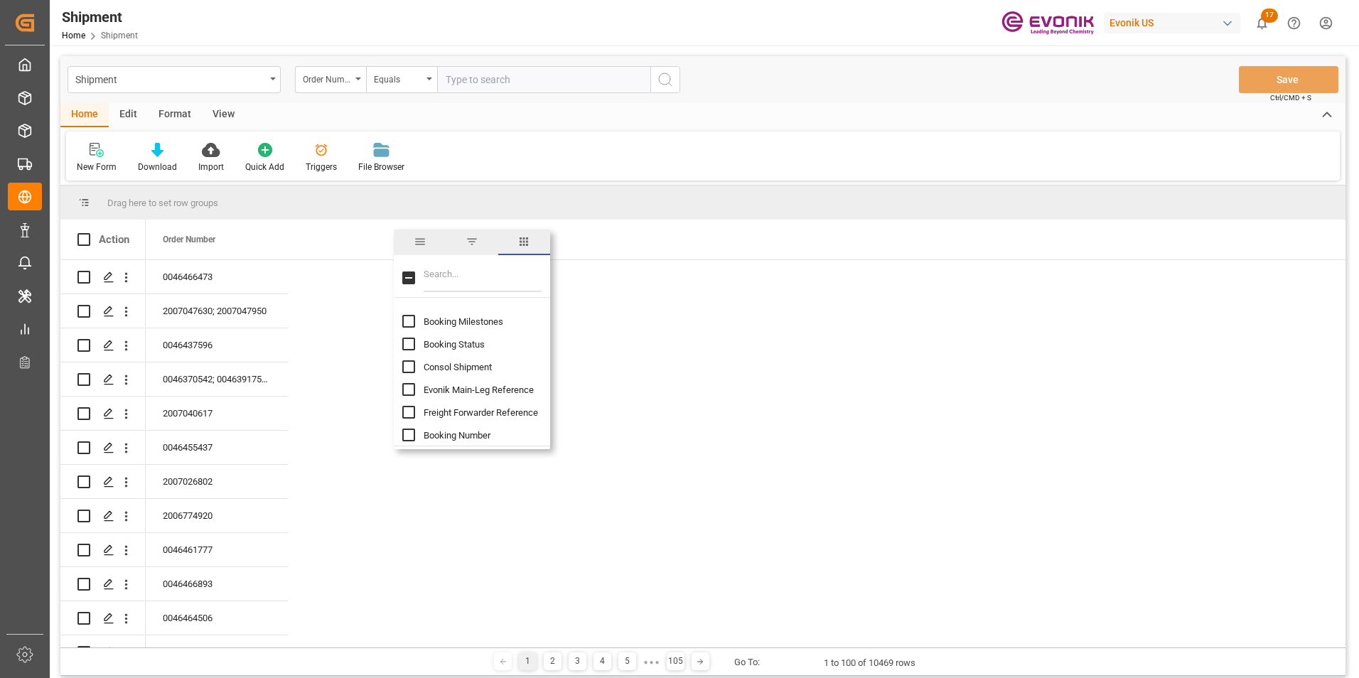
scroll to position [142, 0]
click at [408, 400] on input "Booking Number column toggle visibility (hidden)" at bounding box center [408, 400] width 13 height 13
checkbox input "true"
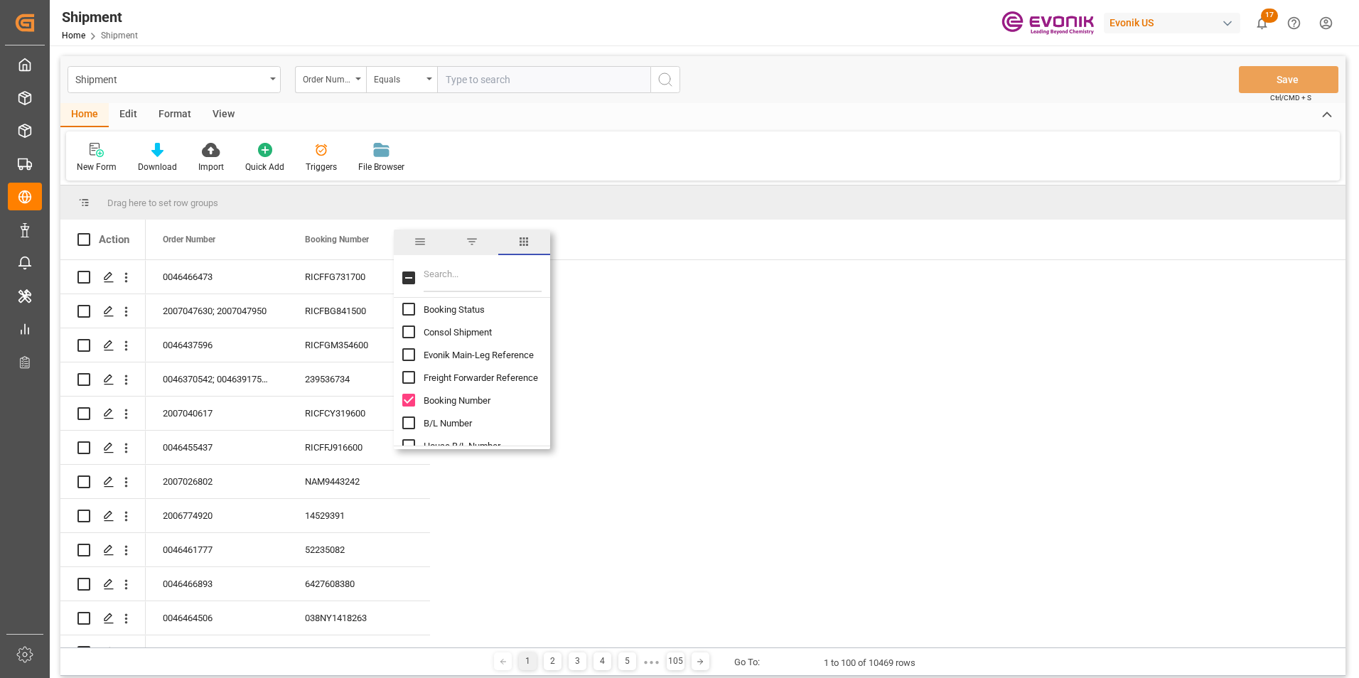
click at [410, 375] on input "Freight Forwarder Reference column toggle visibility (hidden)" at bounding box center [408, 377] width 13 height 13
checkbox input "true"
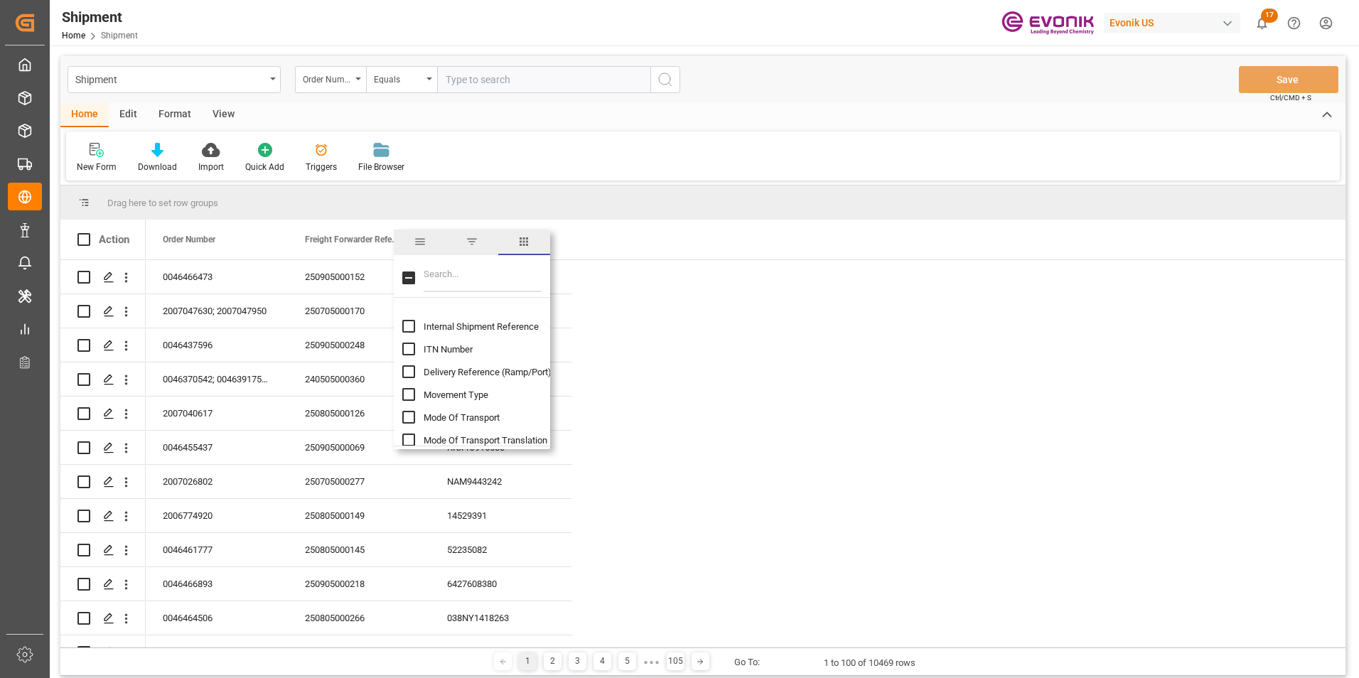
scroll to position [356, 0]
click at [407, 366] on input "Mode Of Transport Translation column toggle visibility (hidden)" at bounding box center [408, 369] width 13 height 13
checkbox input "true"
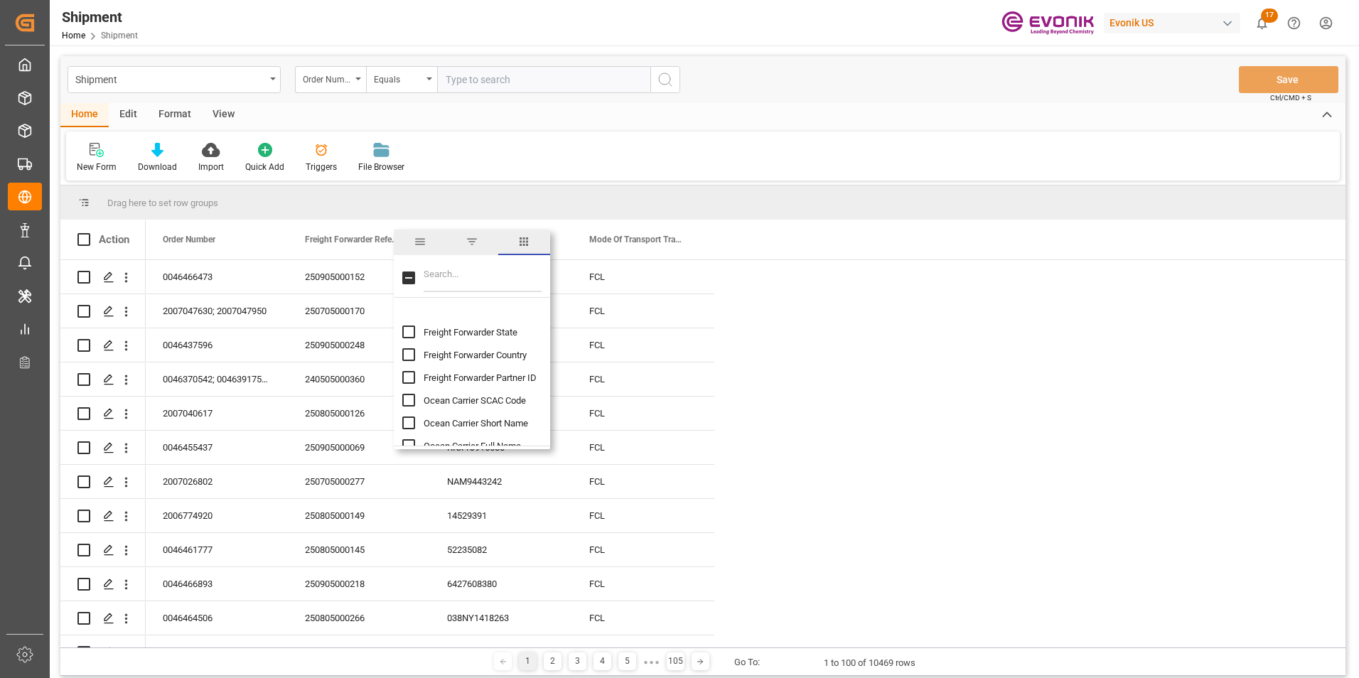
scroll to position [782, 0]
click at [405, 351] on input "Ocean Carrier Short Name column toggle visibility (hidden)" at bounding box center [408, 352] width 13 height 13
checkbox input "true"
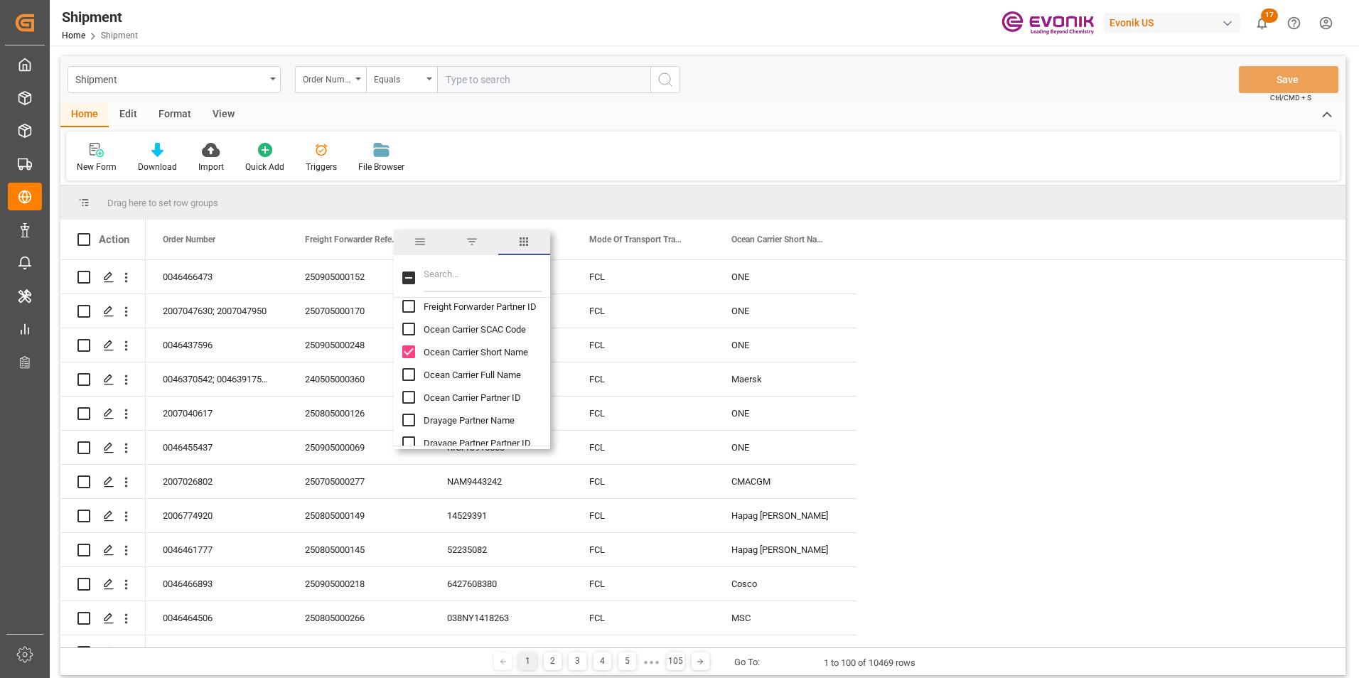
click at [407, 326] on input "Ocean Carrier SCAC Code column toggle visibility (hidden)" at bounding box center [408, 329] width 13 height 13
checkbox input "true"
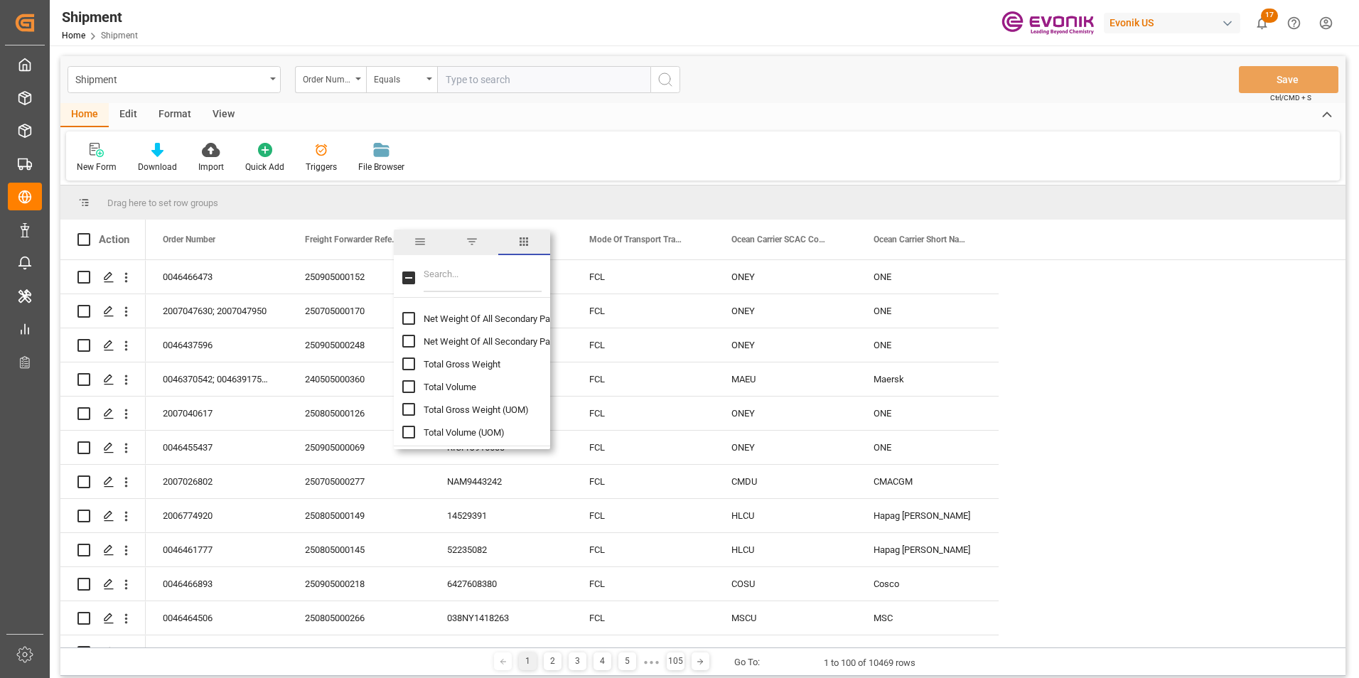
scroll to position [995, 0]
click at [404, 342] on input "Total Gross Weight column toggle visibility (hidden)" at bounding box center [408, 343] width 13 height 13
checkbox input "true"
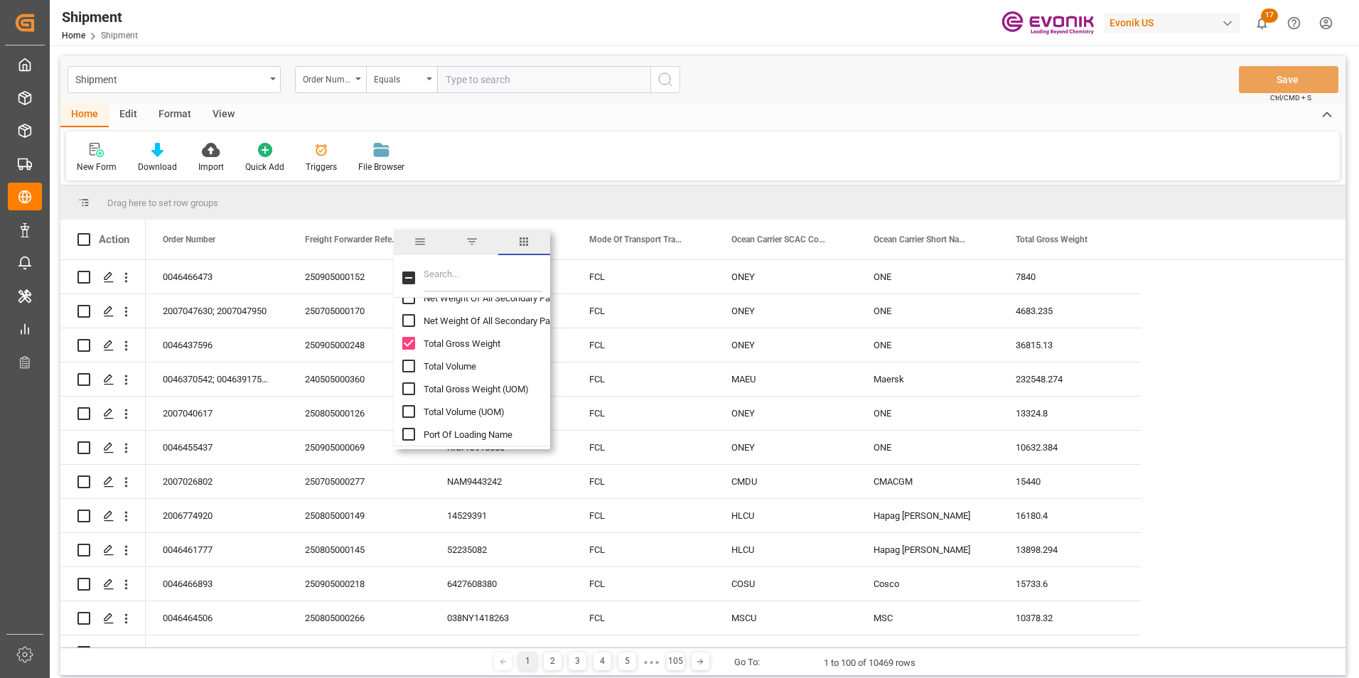
click at [410, 367] on input "Total Volume column toggle visibility (hidden)" at bounding box center [408, 366] width 13 height 13
checkbox input "true"
click at [409, 360] on input "Port Of Loading Name column toggle visibility (hidden)" at bounding box center [408, 363] width 13 height 13
checkbox input "true"
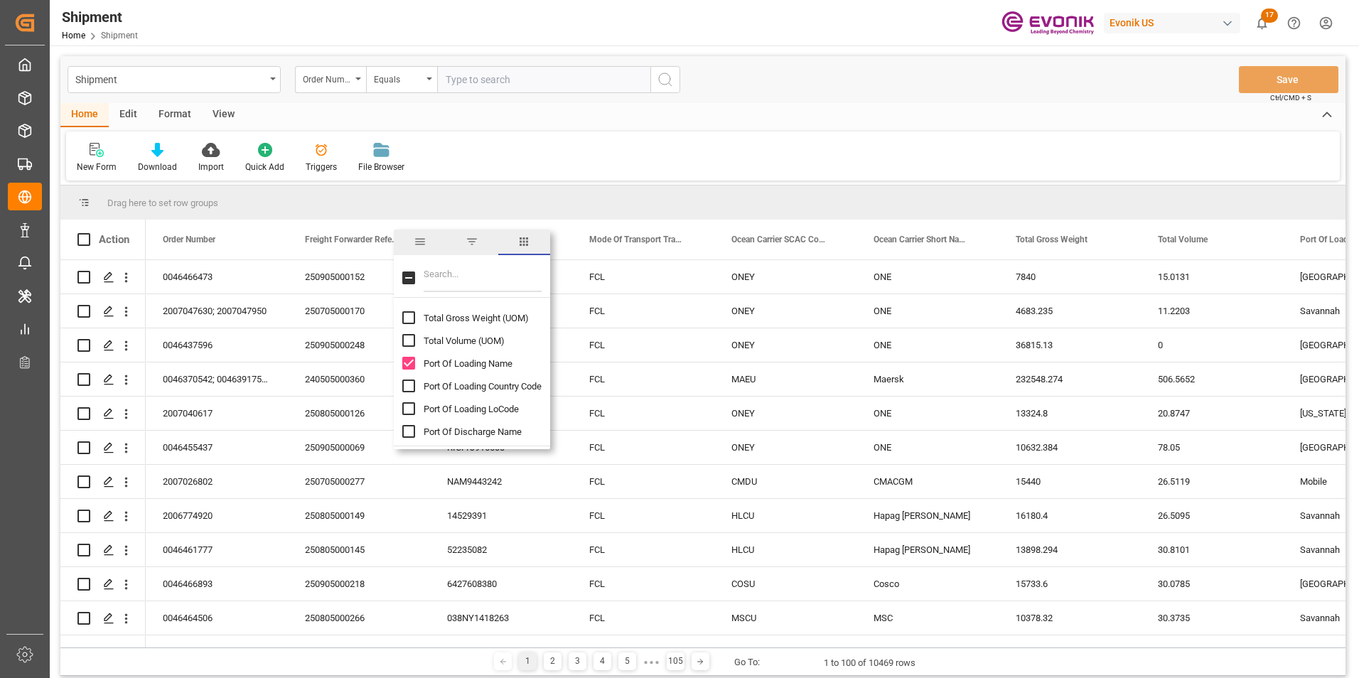
scroll to position [1138, 0]
click at [408, 357] on input "Port Of Discharge Name column toggle visibility (hidden)" at bounding box center [408, 360] width 13 height 13
checkbox input "true"
click at [406, 397] on input "Estimated Time Of Departure (ETD) column toggle visibility (hidden)" at bounding box center [408, 397] width 13 height 13
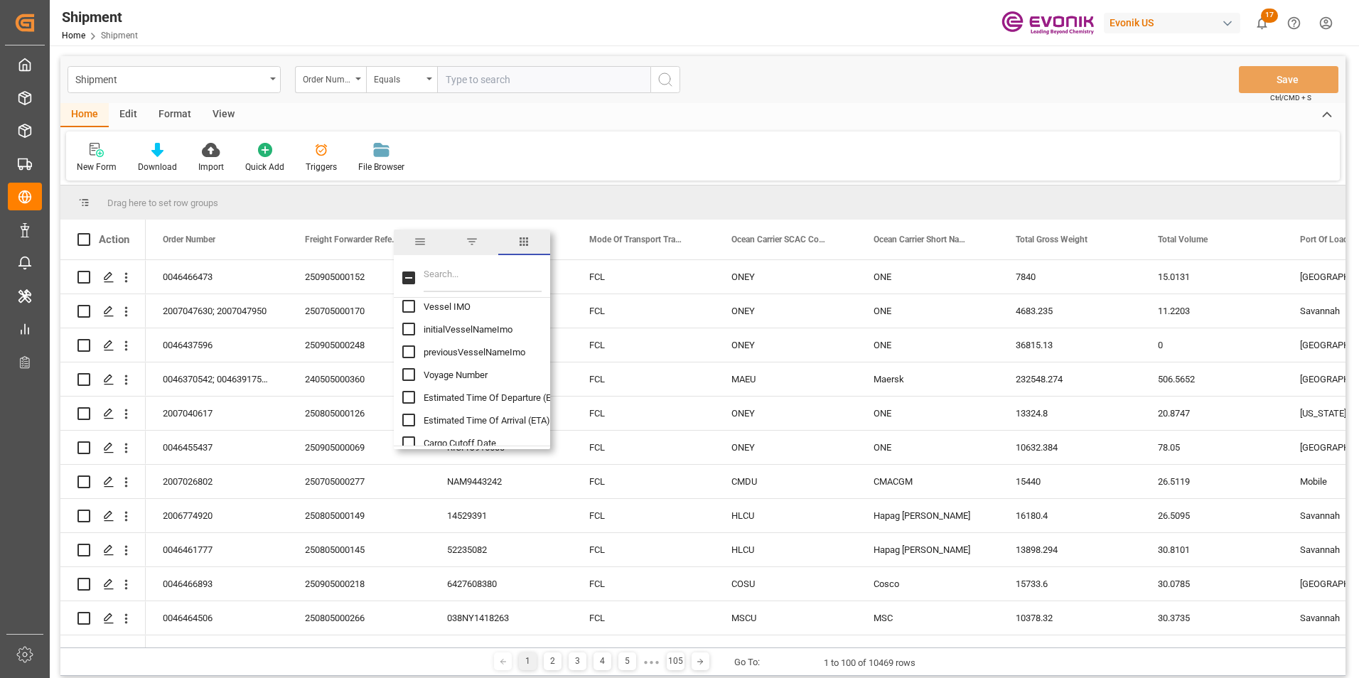
checkbox input "true"
click at [407, 365] on input "Place Of Receipt column toggle visibility (hidden)" at bounding box center [408, 369] width 13 height 13
checkbox input "true"
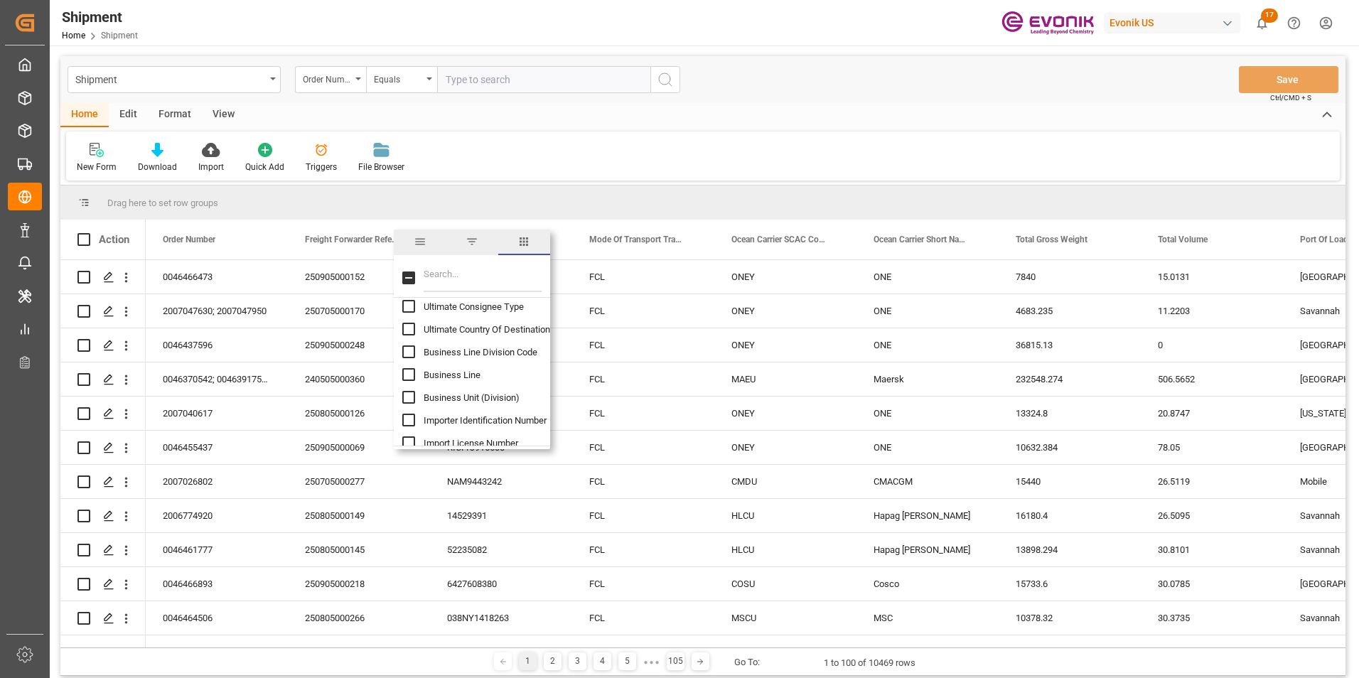
click at [407, 373] on input "Business Line column toggle visibility (hidden)" at bounding box center [408, 374] width 13 height 13
checkbox input "true"
click at [408, 336] on input "Ship From Partner ID column toggle visibility (hidden)" at bounding box center [408, 337] width 13 height 13
checkbox input "true"
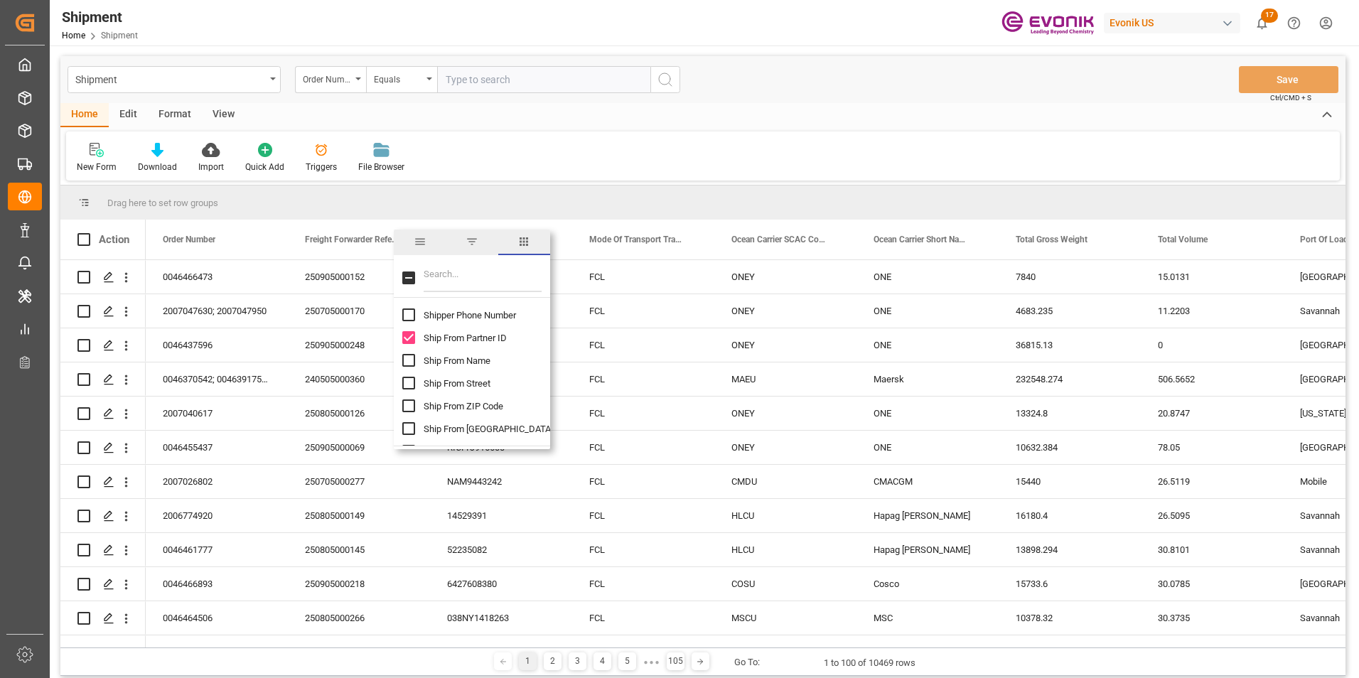
click at [409, 359] on input "Ship From Name column toggle visibility (hidden)" at bounding box center [408, 360] width 13 height 13
checkbox input "true"
click at [406, 429] on input "Ship From City column toggle visibility (hidden)" at bounding box center [408, 428] width 13 height 13
checkbox input "true"
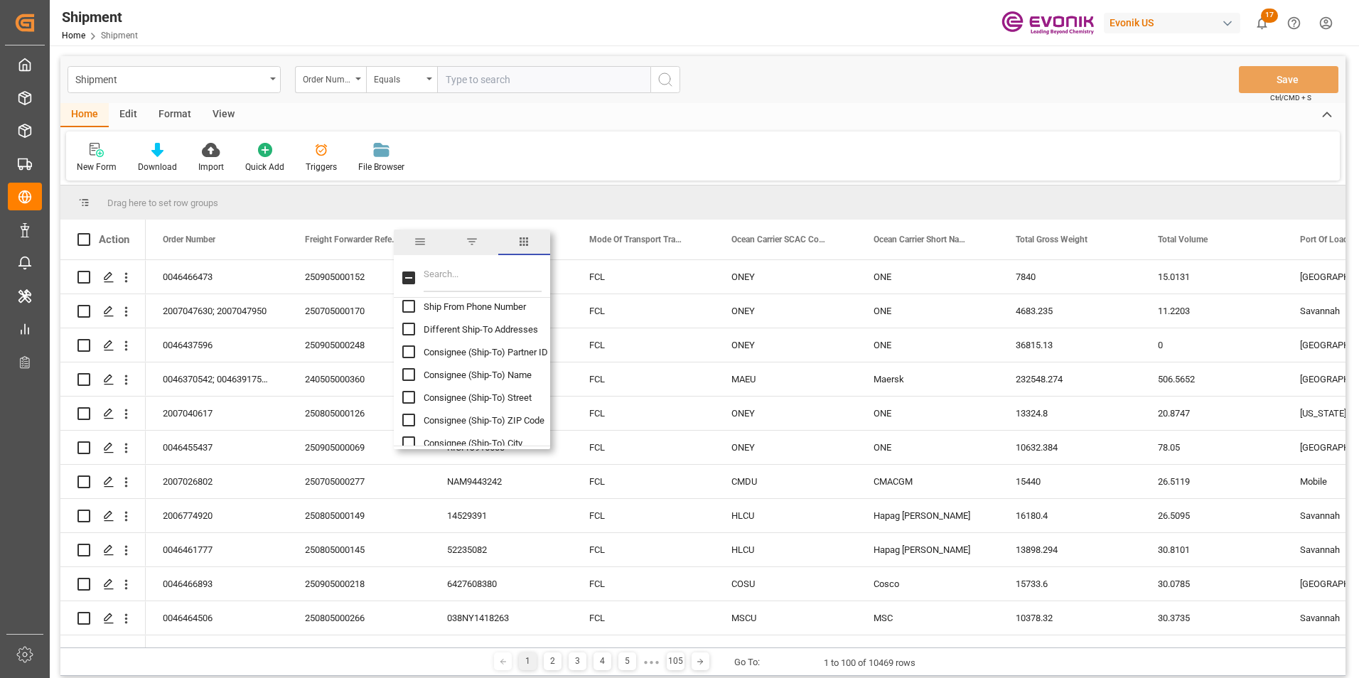
click at [410, 373] on input "Consignee (Ship-To) Name column toggle visibility (hidden)" at bounding box center [408, 374] width 13 height 13
checkbox input "true"
click at [408, 442] on input "Consignee (Ship-To) City column toggle visibility (hidden)" at bounding box center [408, 443] width 13 height 13
checkbox input "true"
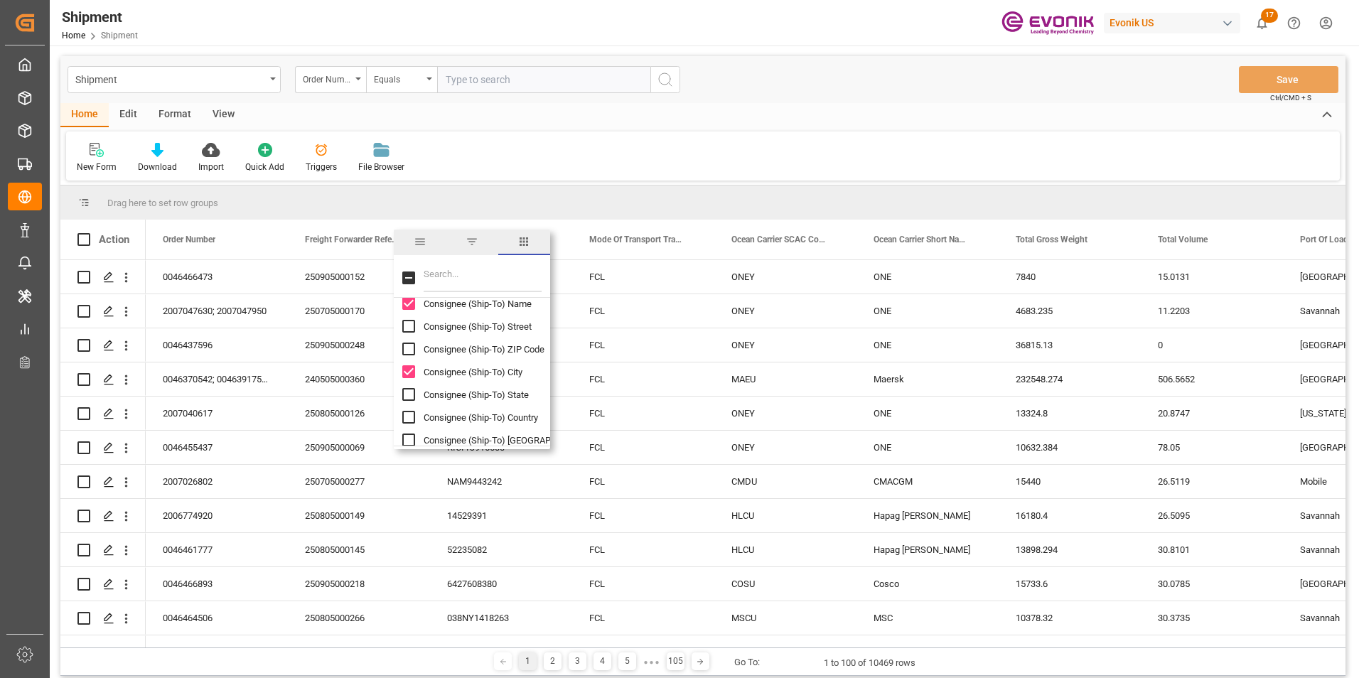
click at [408, 417] on input "Consignee (Ship-To) Country column toggle visibility (hidden)" at bounding box center [408, 417] width 13 height 13
checkbox input "true"
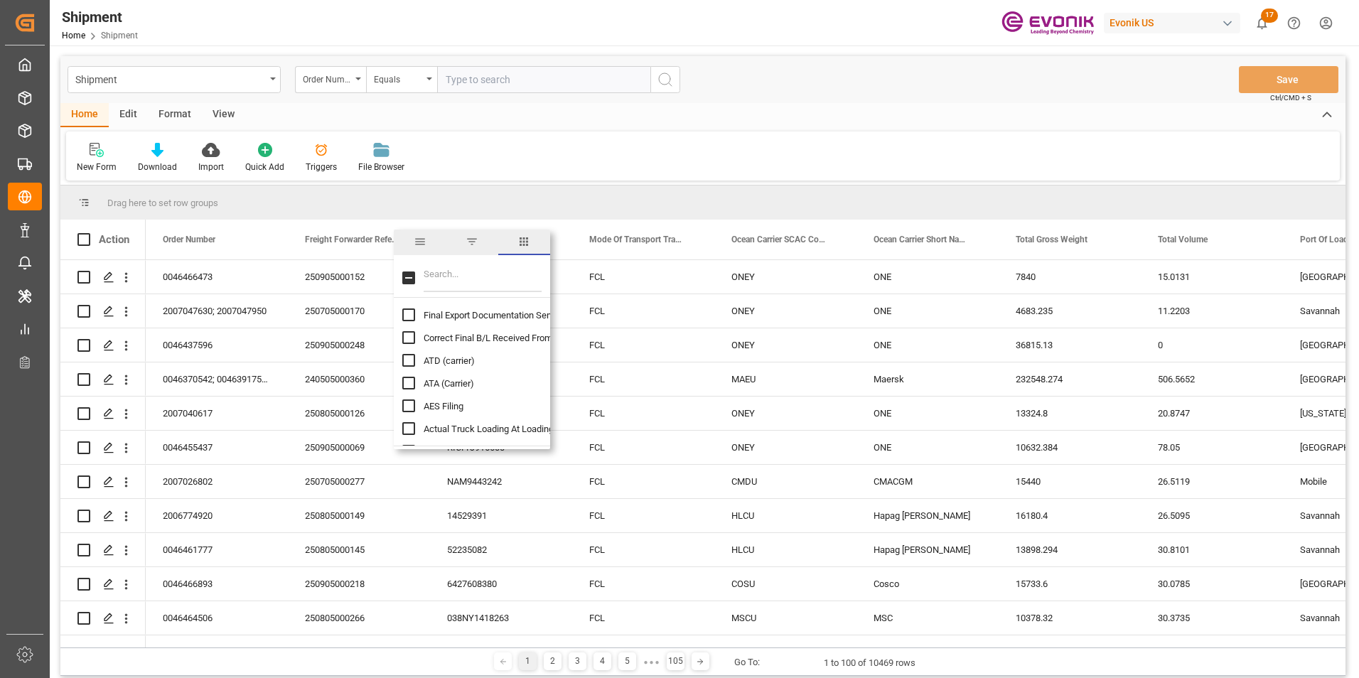
click at [408, 358] on input "ATD (carrier) column toggle visibility (hidden)" at bounding box center [408, 360] width 13 height 13
checkbox input "true"
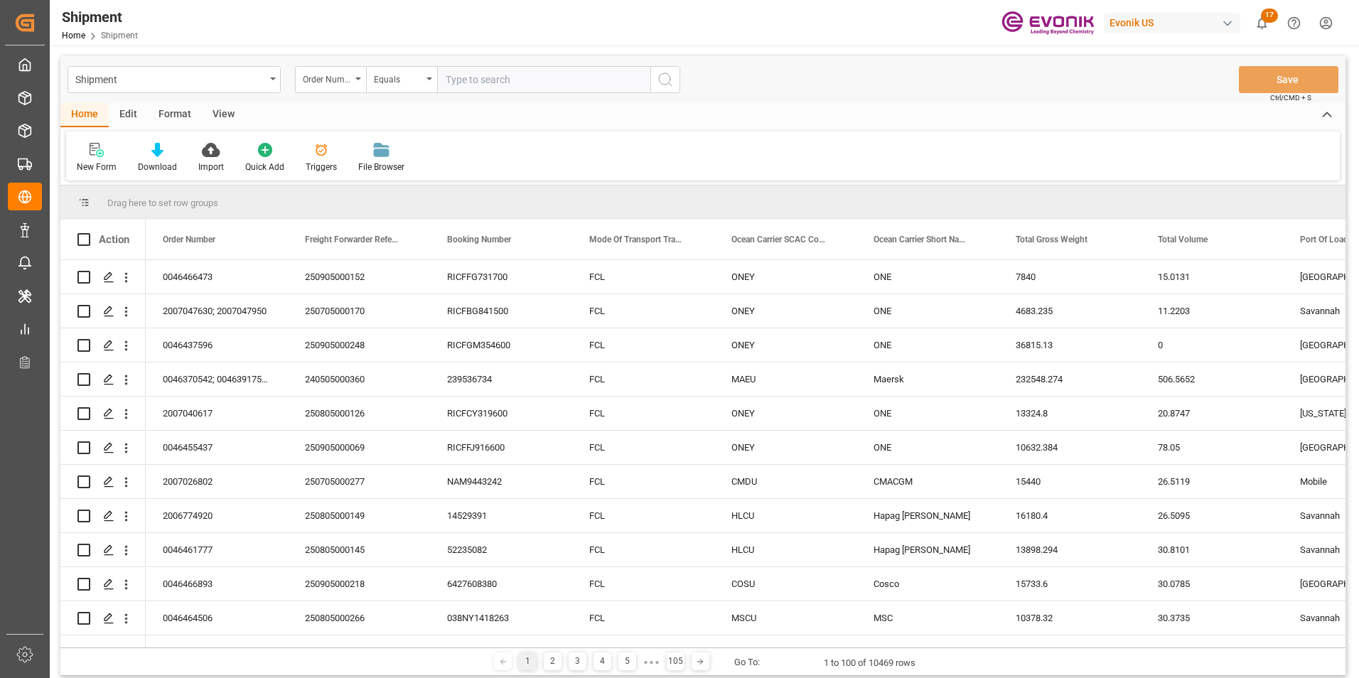
click at [535, 151] on div "New Form Download Import Quick Add Triggers File Browser" at bounding box center [703, 156] width 1274 height 49
click at [159, 144] on icon at bounding box center [157, 150] width 12 height 14
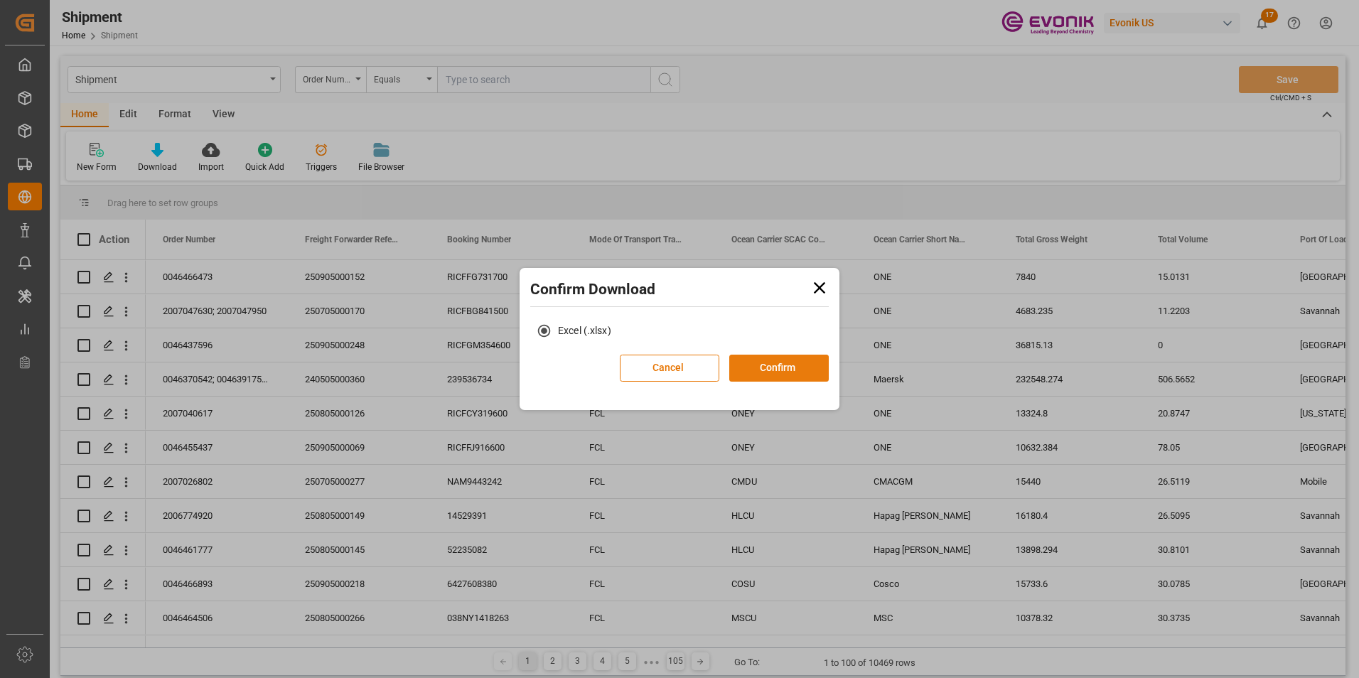
click at [791, 364] on button "Confirm" at bounding box center [780, 368] width 100 height 27
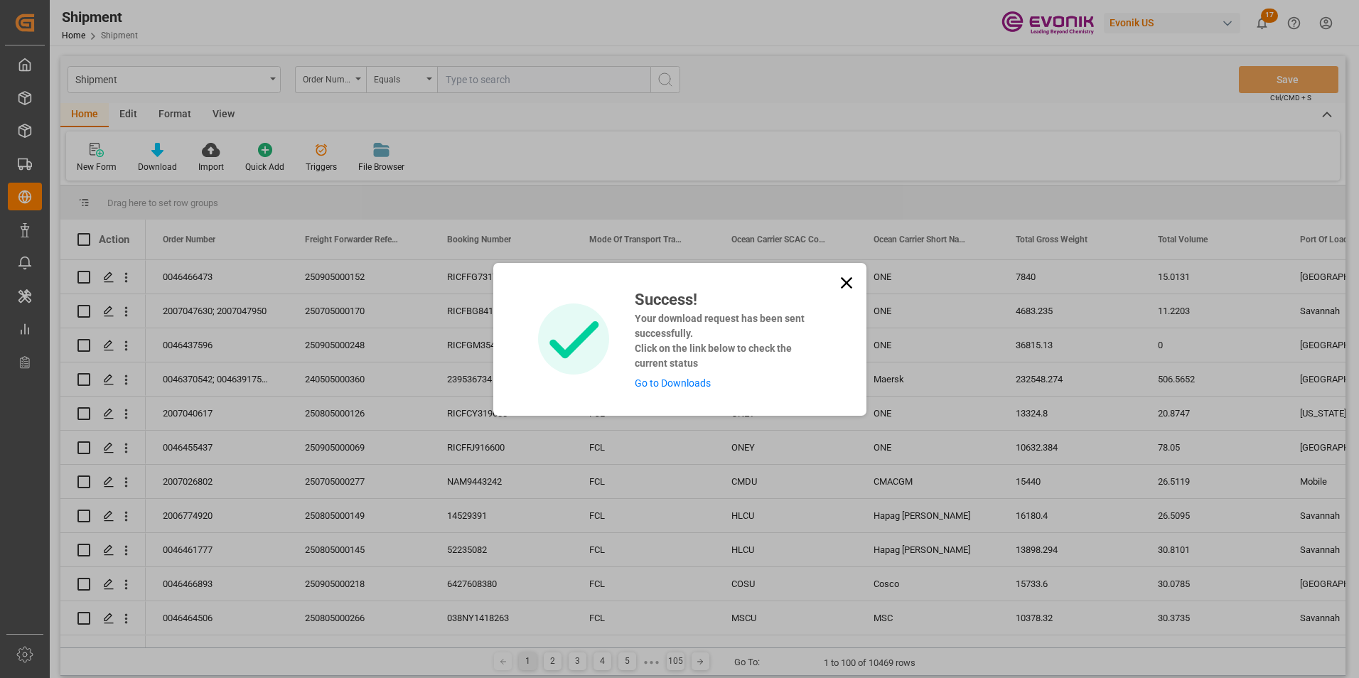
click at [687, 386] on link "Go to Downloads" at bounding box center [673, 383] width 76 height 11
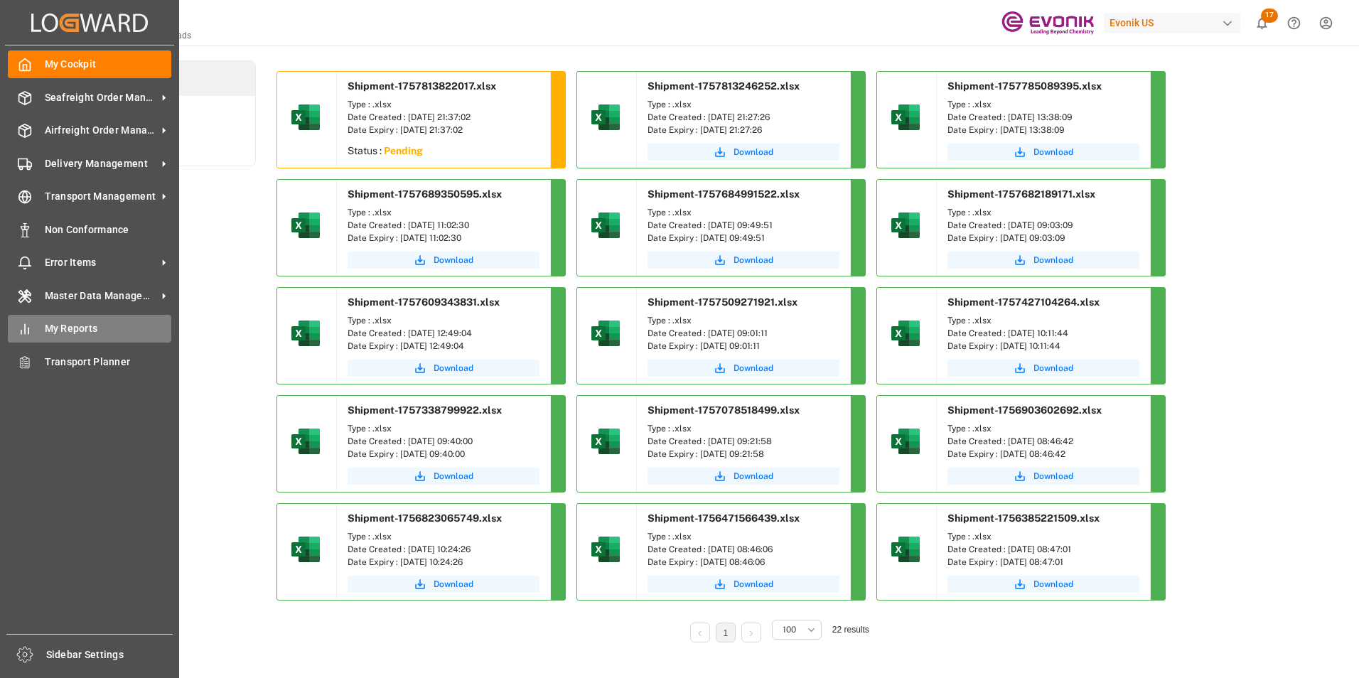
click at [75, 331] on span "My Reports" at bounding box center [108, 328] width 127 height 15
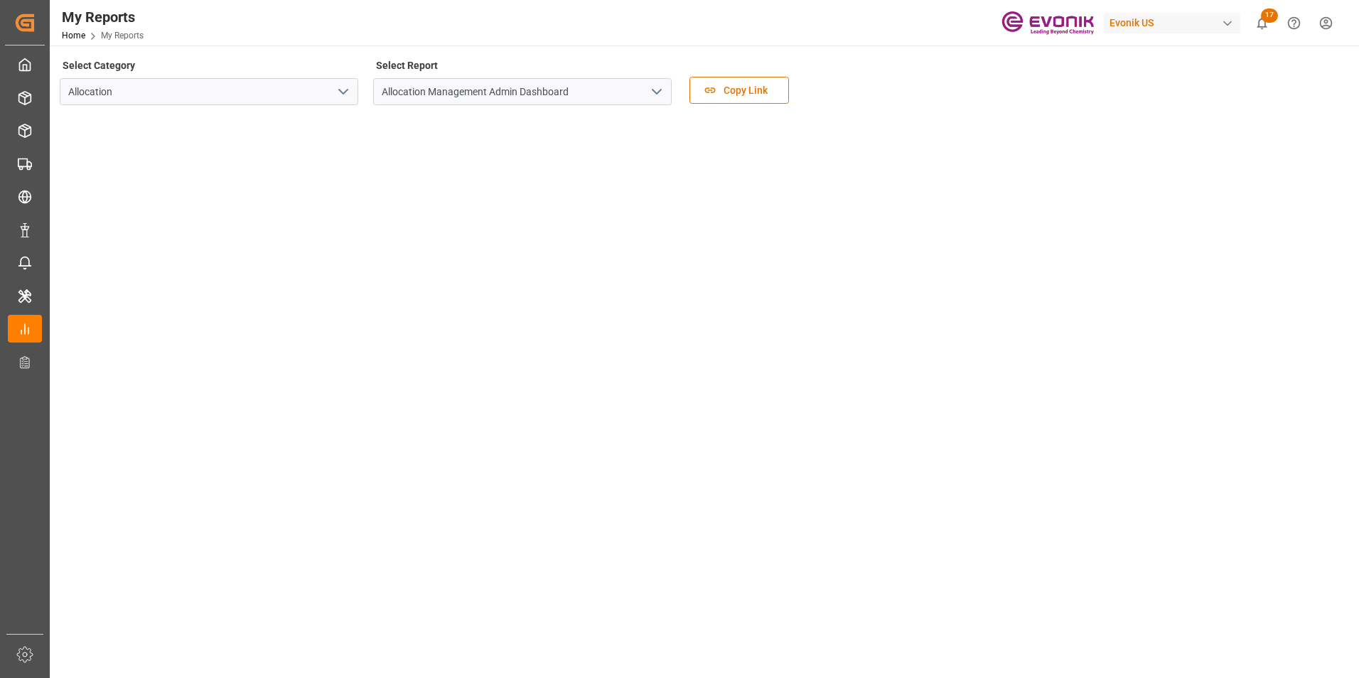
click at [346, 86] on icon "open menu" at bounding box center [343, 91] width 17 height 17
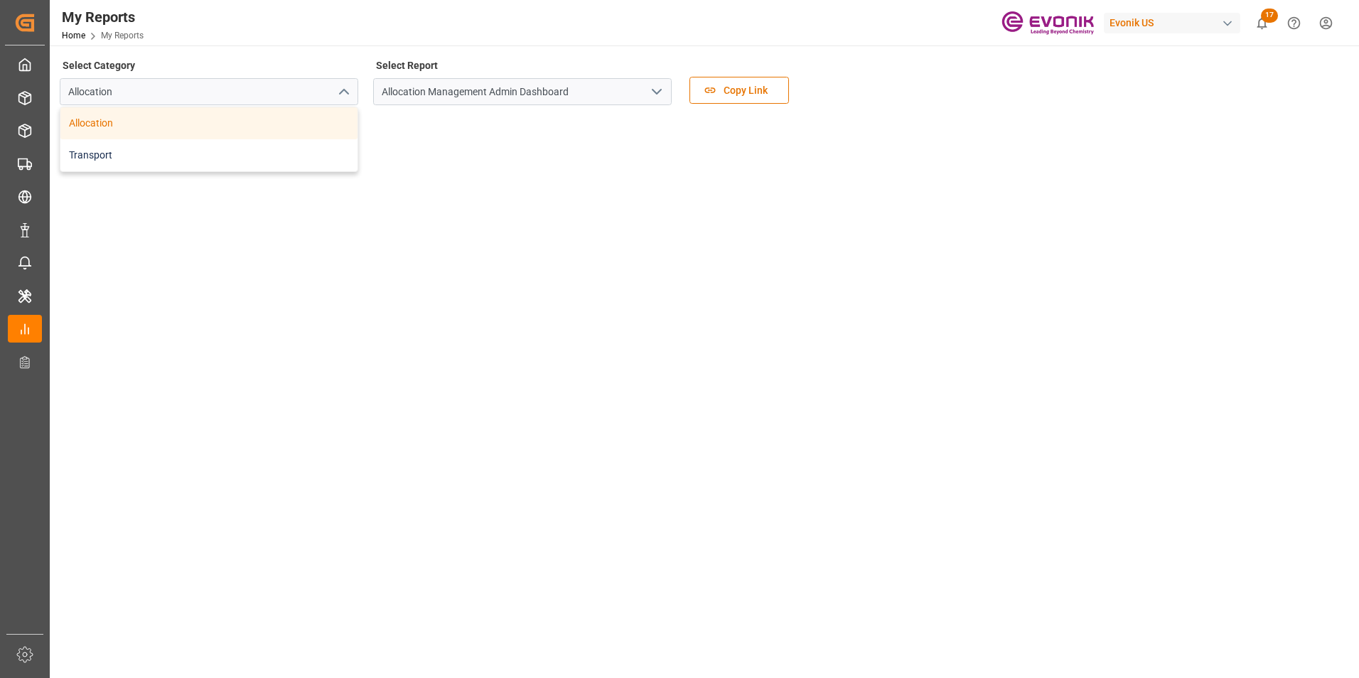
click at [152, 155] on div "Transport" at bounding box center [208, 155] width 297 height 32
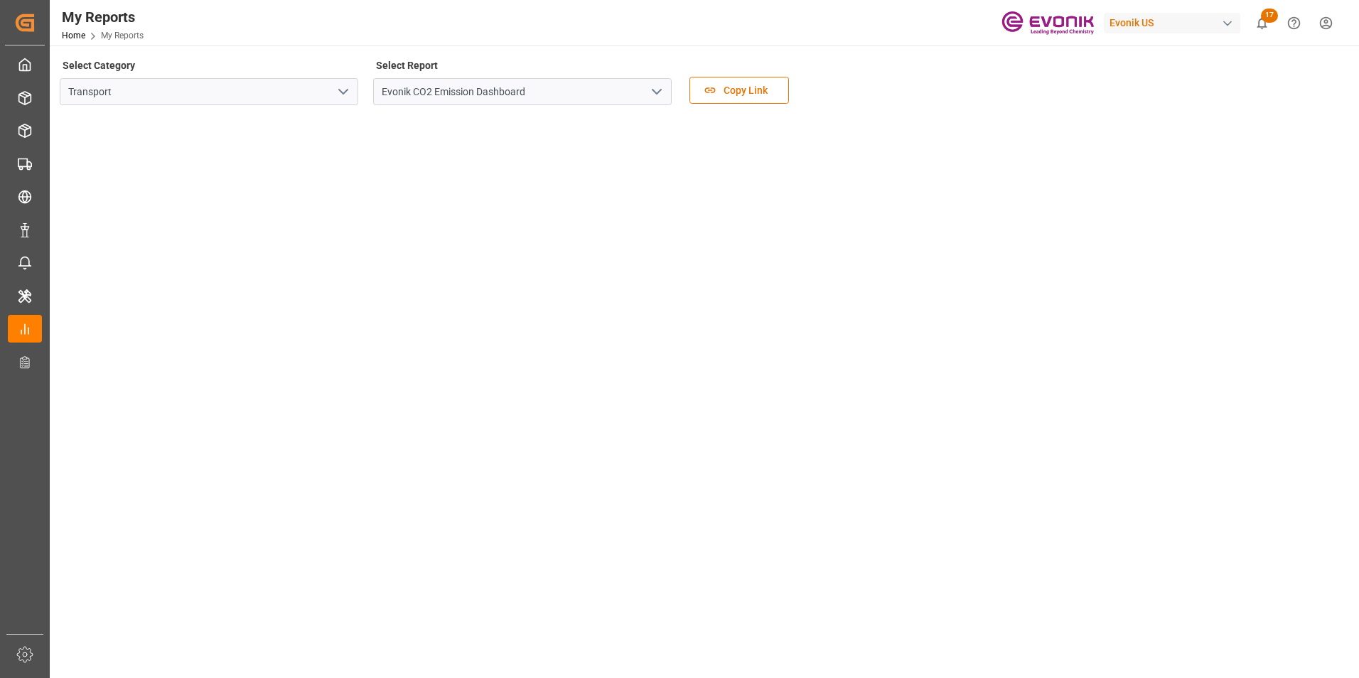
click at [659, 87] on icon "open menu" at bounding box center [656, 91] width 17 height 17
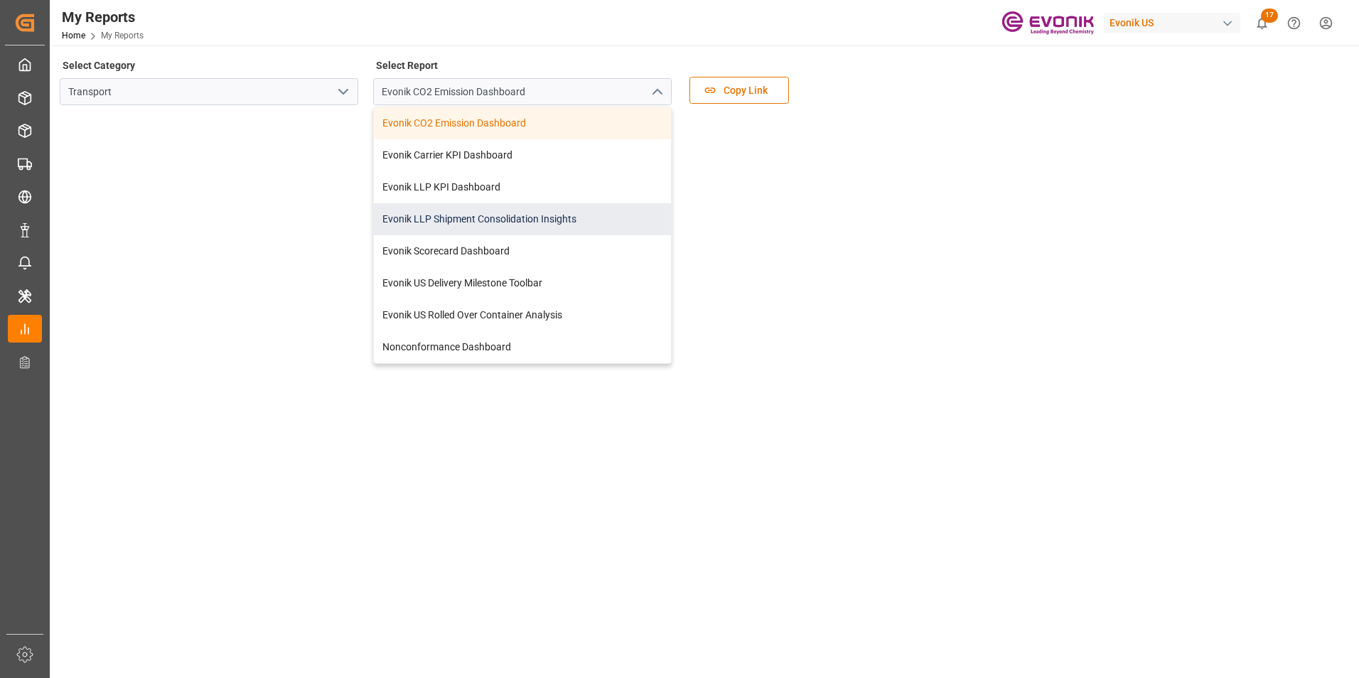
click at [528, 218] on div "Evonik LLP Shipment Consolidation Insights" at bounding box center [522, 219] width 297 height 32
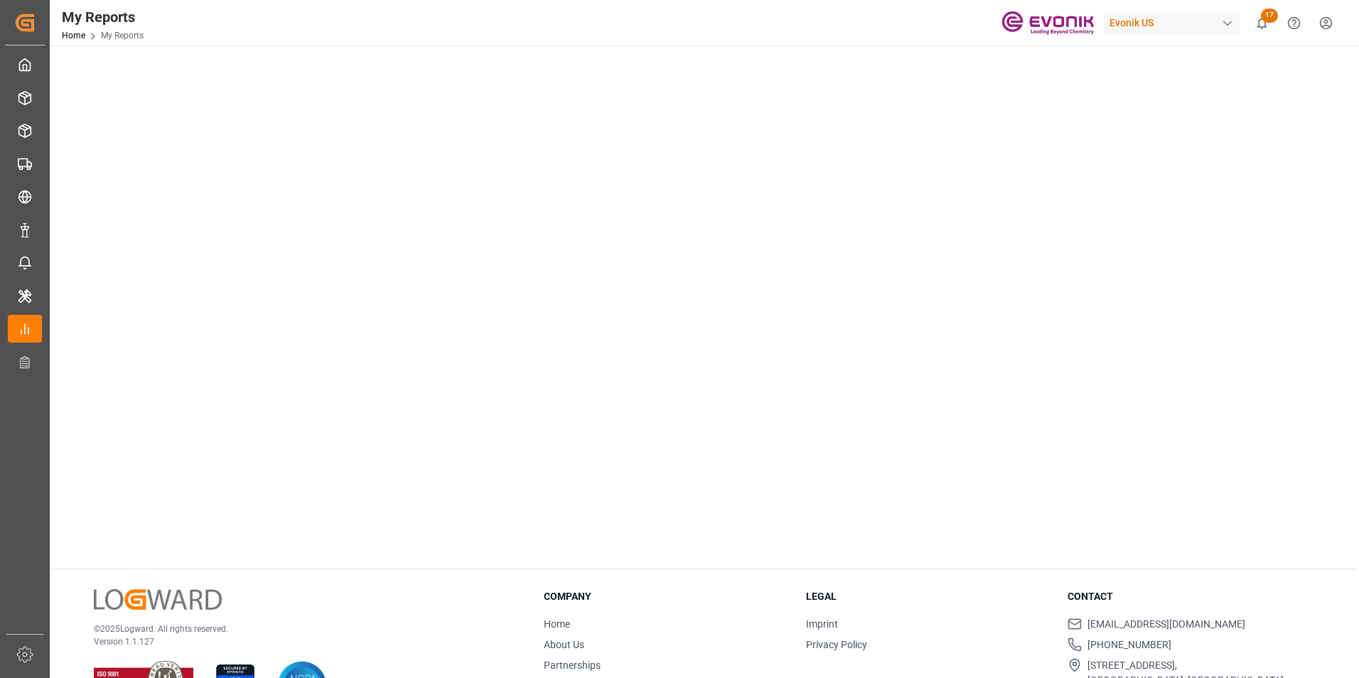
scroll to position [142, 0]
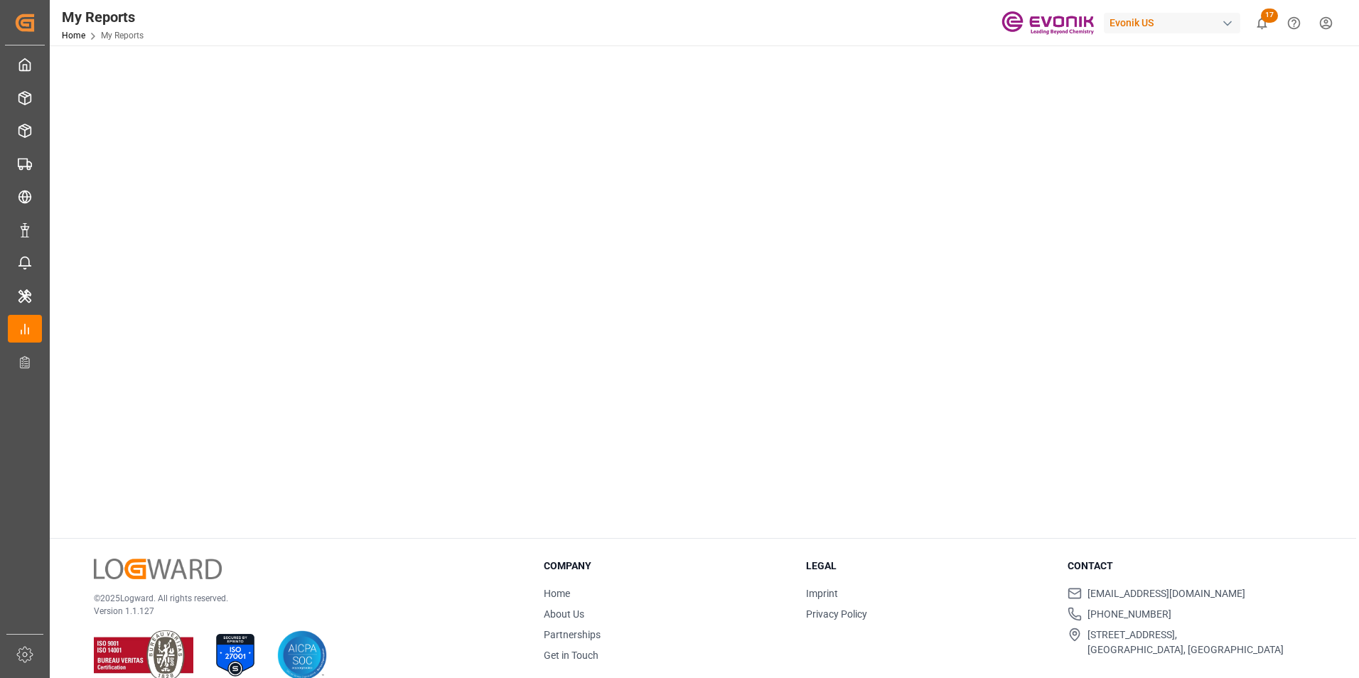
click at [373, 568] on div "© 2025 Logward. All rights reserved. Version 1.1.127" at bounding box center [301, 620] width 415 height 122
click at [258, 18] on div "My Reports Home My Reports Evonik US 17 Notifications Only show unread All Mark…" at bounding box center [700, 23] width 1320 height 46
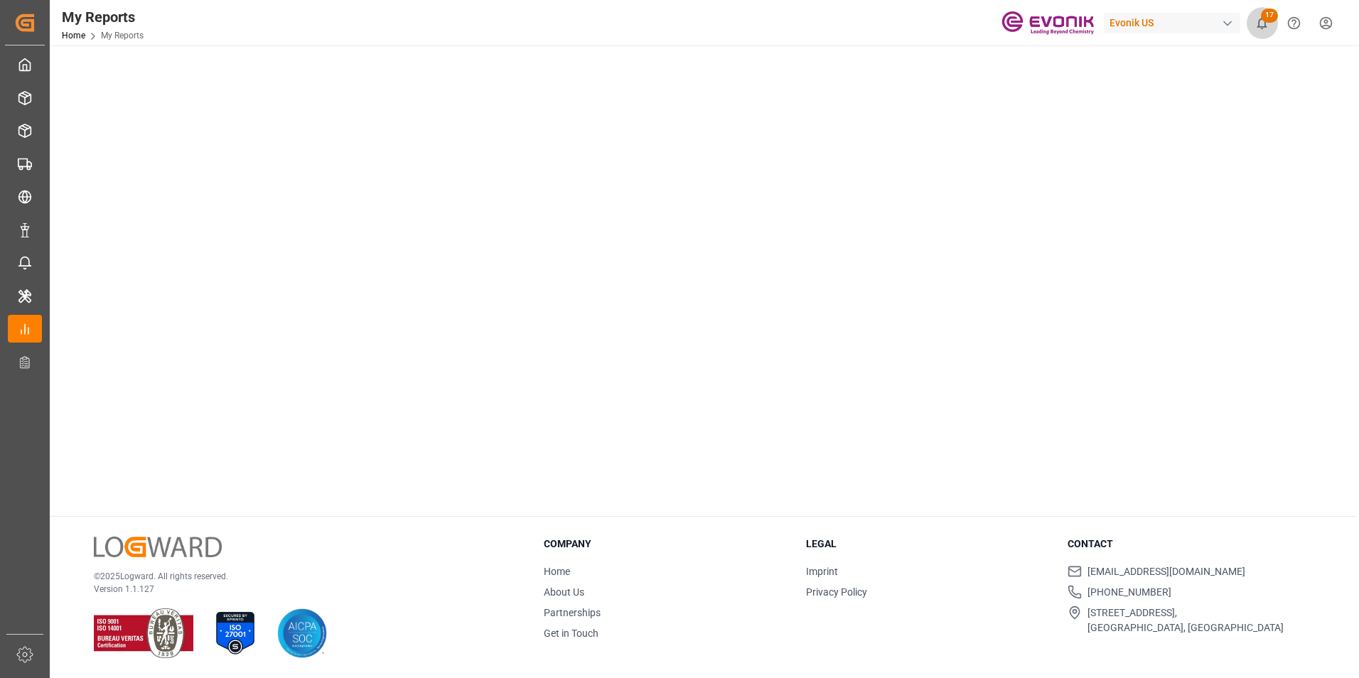
click at [1264, 15] on span "17" at bounding box center [1269, 16] width 17 height 14
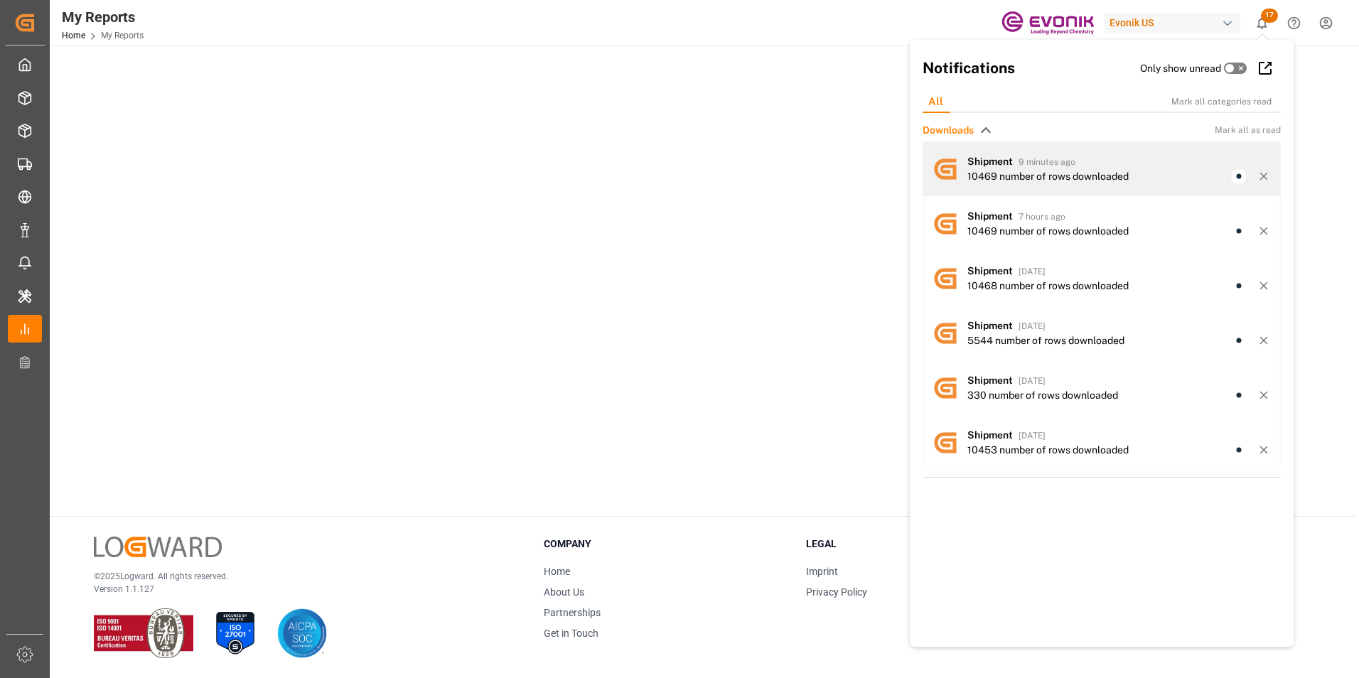
click at [1025, 163] on span "9 minutes ago" at bounding box center [1047, 162] width 57 height 10
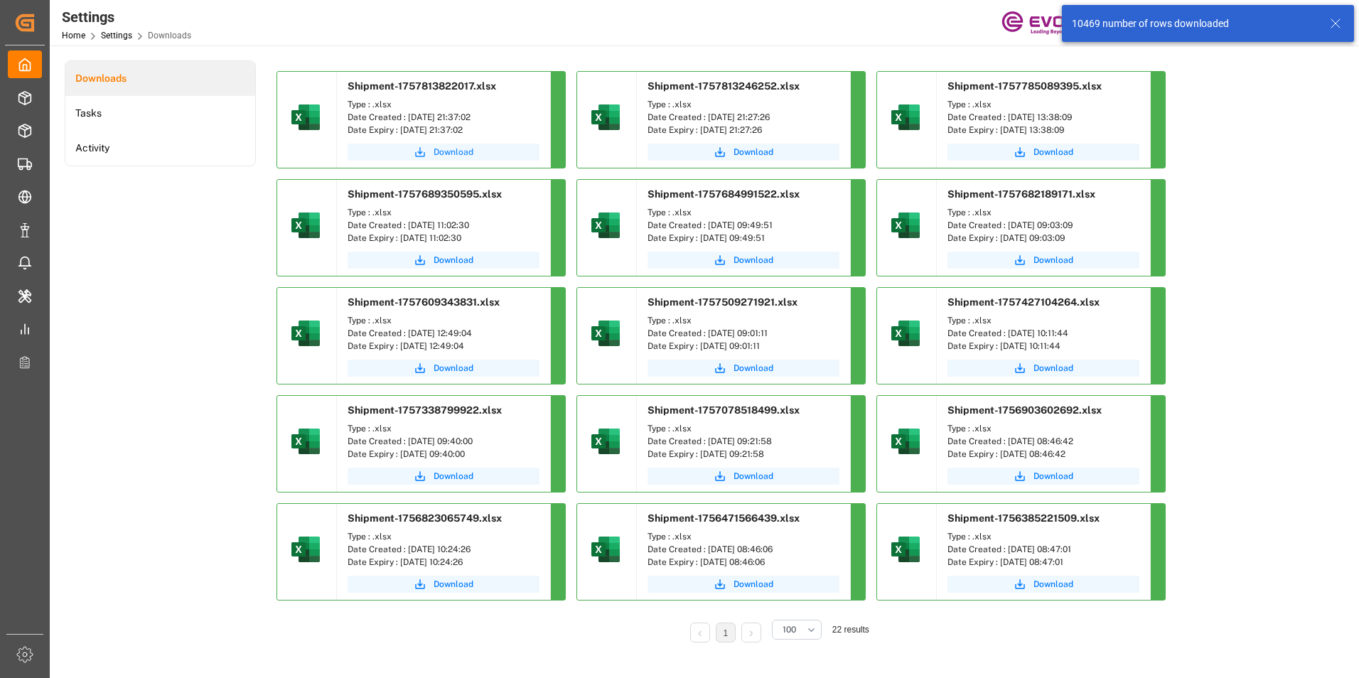
click at [447, 144] on button "Download" at bounding box center [444, 152] width 192 height 17
